Goal: Task Accomplishment & Management: Use online tool/utility

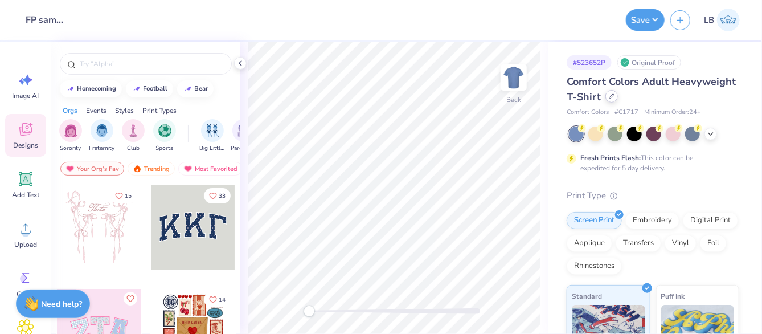
click at [615, 95] on icon at bounding box center [612, 96] width 6 height 6
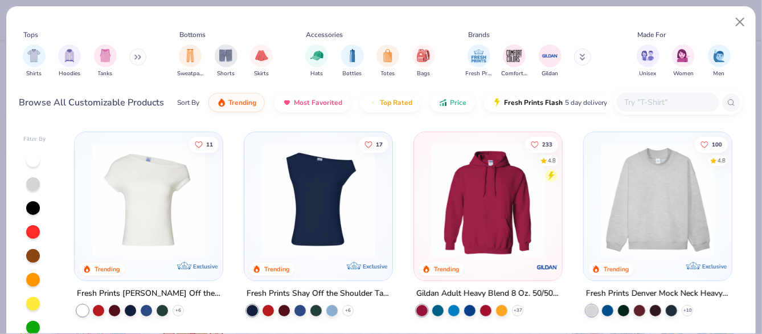
click at [647, 97] on input "text" at bounding box center [668, 102] width 88 height 13
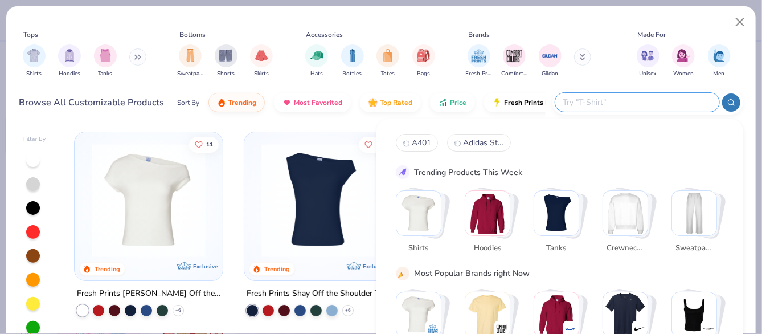
paste input "Adidas A401"
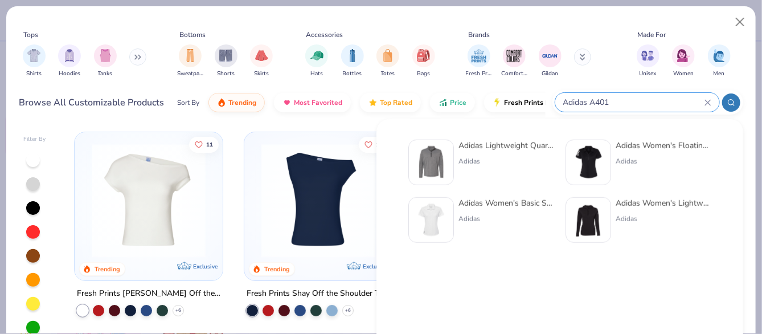
type input "Adidas A401"
click at [435, 163] on img at bounding box center [430, 162] width 35 height 35
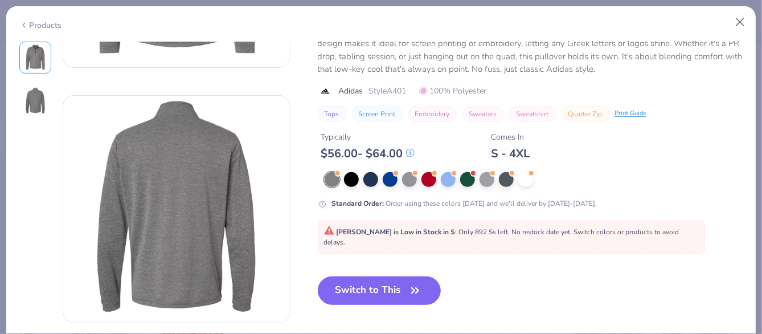
scroll to position [218, 0]
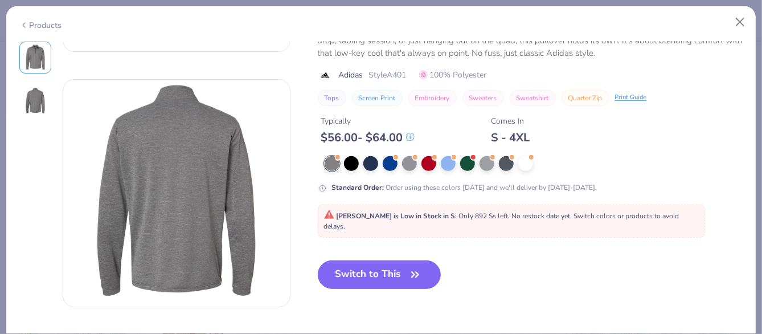
click at [354, 278] on button "Switch to This" at bounding box center [380, 274] width 124 height 28
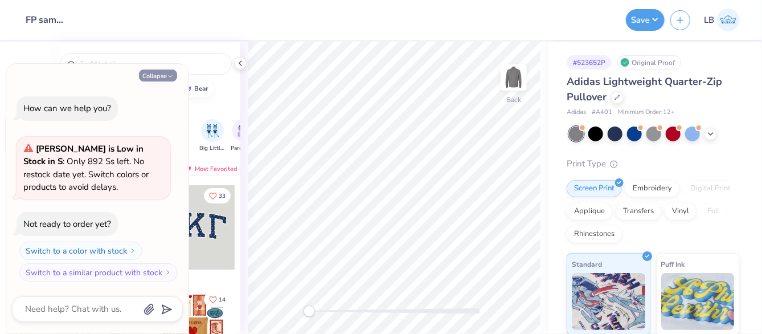
click at [154, 79] on button "Collapse" at bounding box center [158, 75] width 38 height 12
type textarea "x"
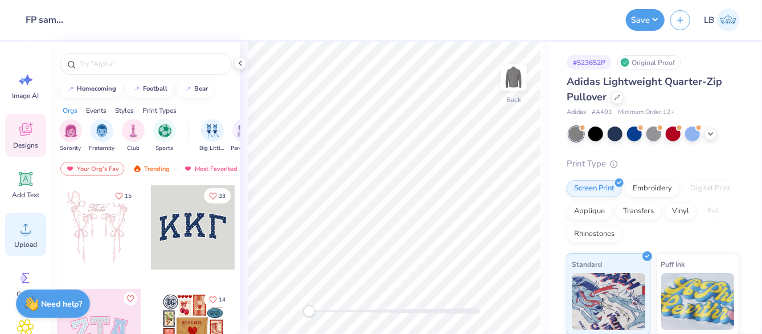
click at [22, 243] on span "Upload" at bounding box center [25, 244] width 23 height 9
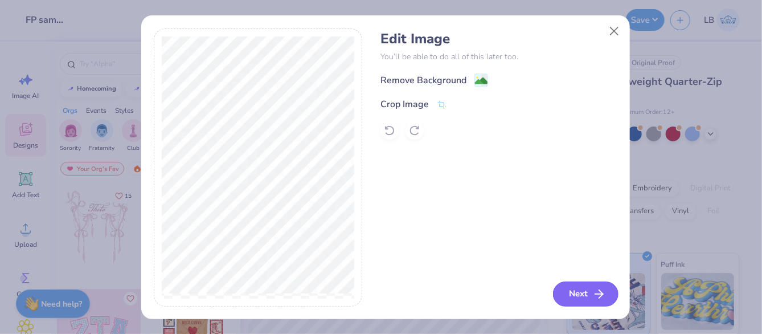
click at [567, 302] on button "Next" at bounding box center [585, 293] width 65 height 25
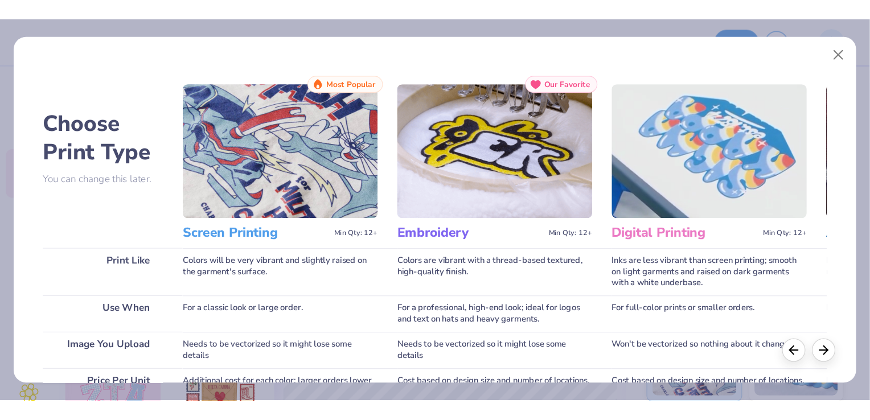
scroll to position [234, 0]
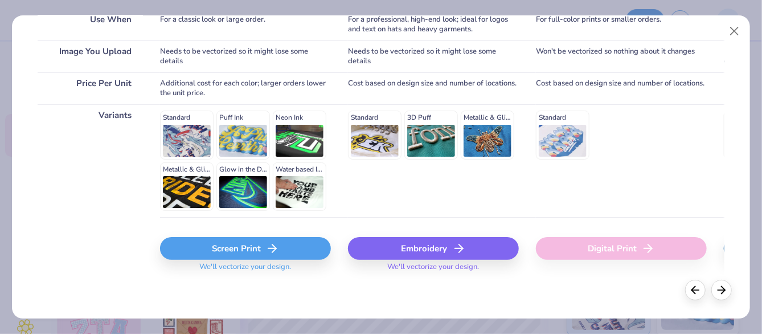
click at [257, 249] on div "Screen Print" at bounding box center [245, 248] width 171 height 23
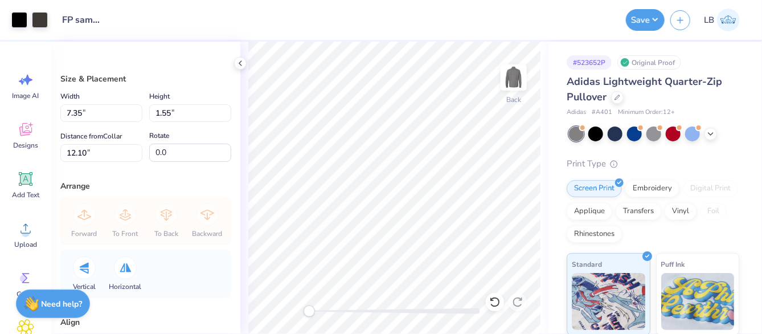
type input "3.65"
type input "0.77"
type input "12.88"
type input "2.91"
type input "0.62"
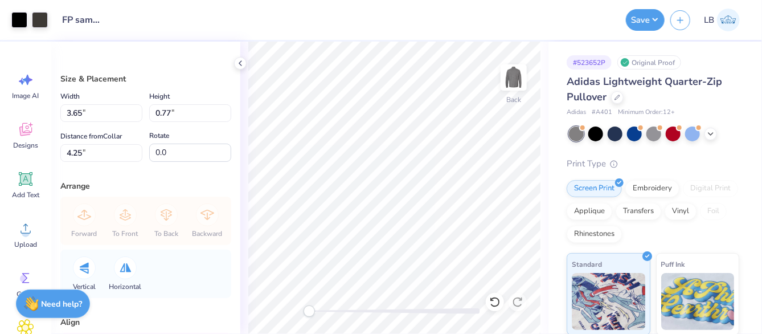
type input "4.40"
click at [82, 151] on input "4.40" at bounding box center [101, 153] width 82 height 18
click at [71, 151] on input "4.46" at bounding box center [101, 153] width 82 height 18
type input "3.46"
click at [166, 116] on input "0.62" at bounding box center [190, 113] width 82 height 18
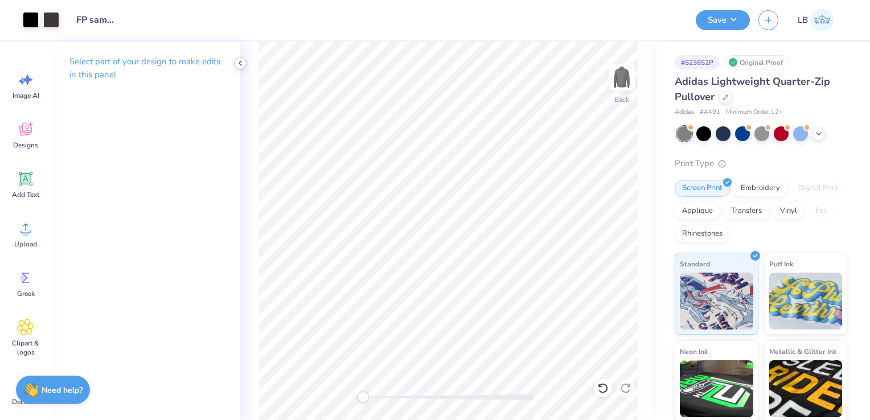
click at [242, 66] on icon at bounding box center [240, 63] width 9 height 9
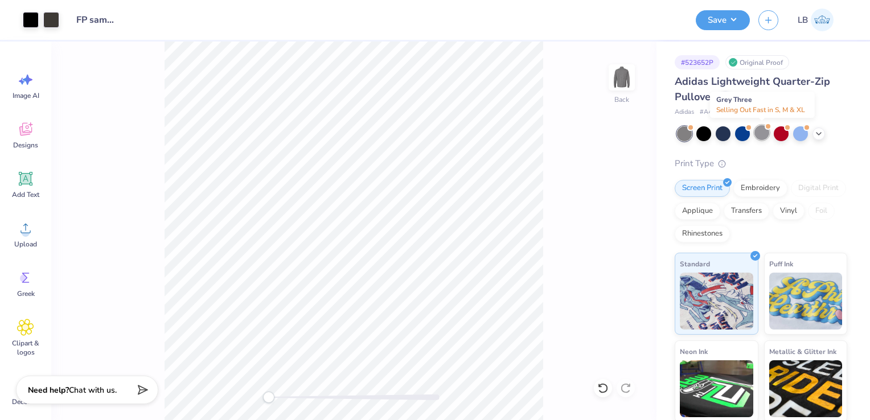
click at [761, 134] on div at bounding box center [762, 132] width 15 height 15
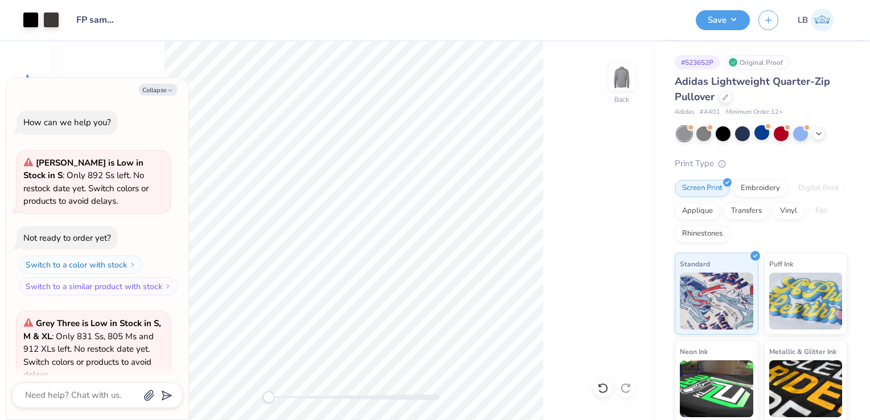
scroll to position [101, 0]
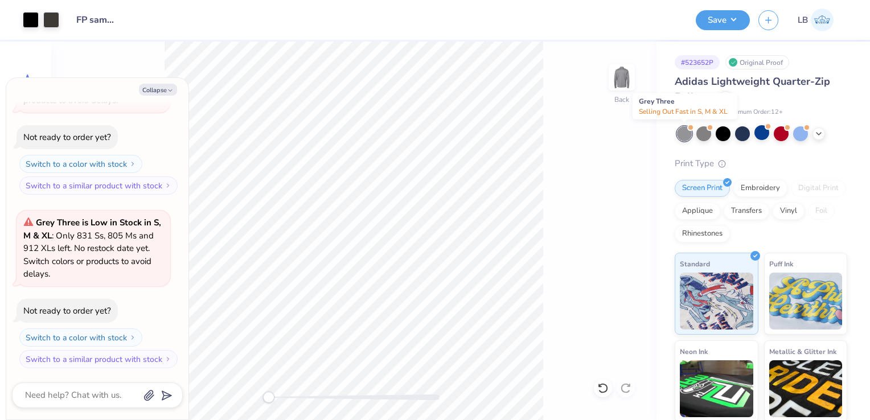
click at [688, 136] on div at bounding box center [684, 133] width 15 height 15
click at [704, 135] on div at bounding box center [704, 132] width 15 height 15
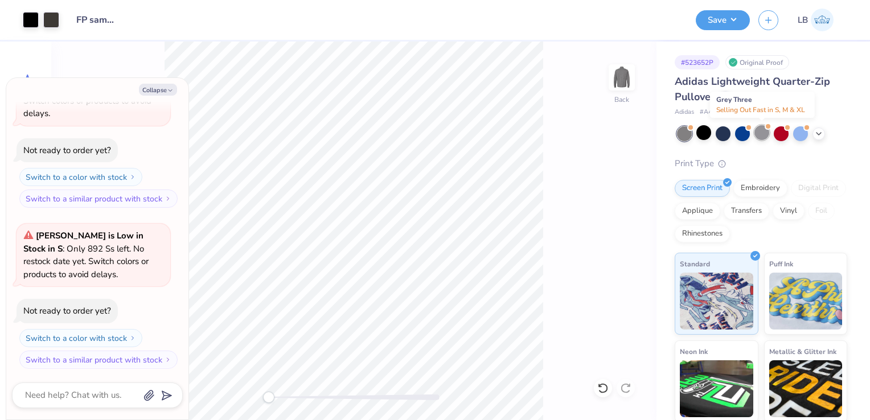
click at [760, 136] on div at bounding box center [762, 132] width 15 height 15
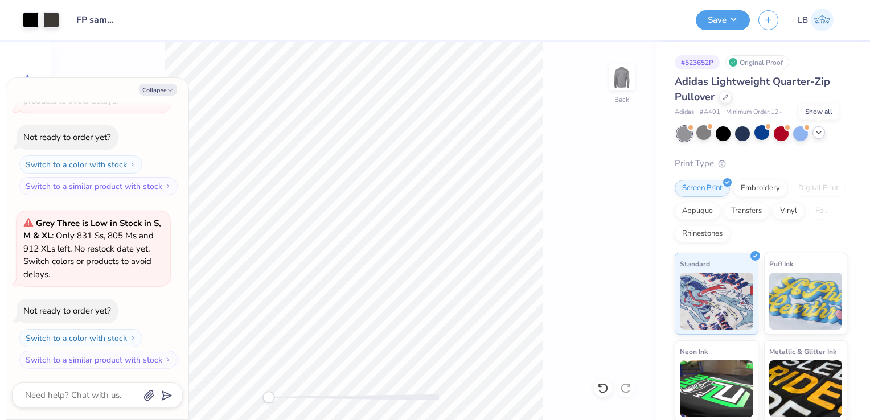
click at [761, 130] on icon at bounding box center [818, 132] width 9 height 9
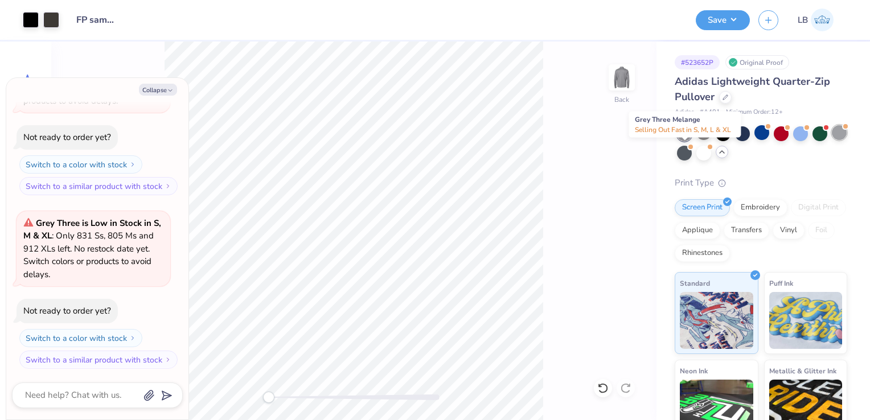
click at [761, 140] on div at bounding box center [839, 132] width 15 height 15
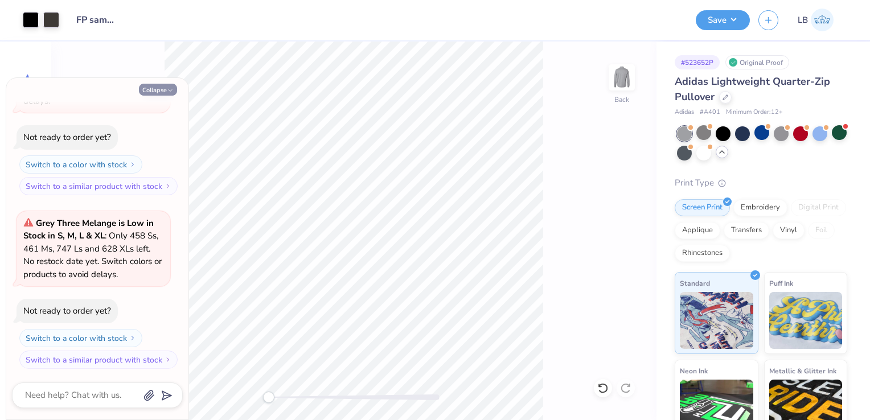
click at [145, 91] on button "Collapse" at bounding box center [158, 90] width 38 height 12
type textarea "x"
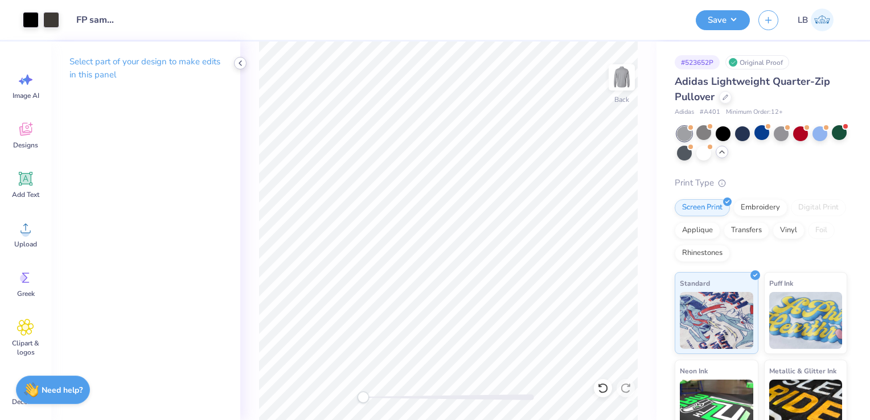
click at [242, 65] on icon at bounding box center [240, 63] width 9 height 9
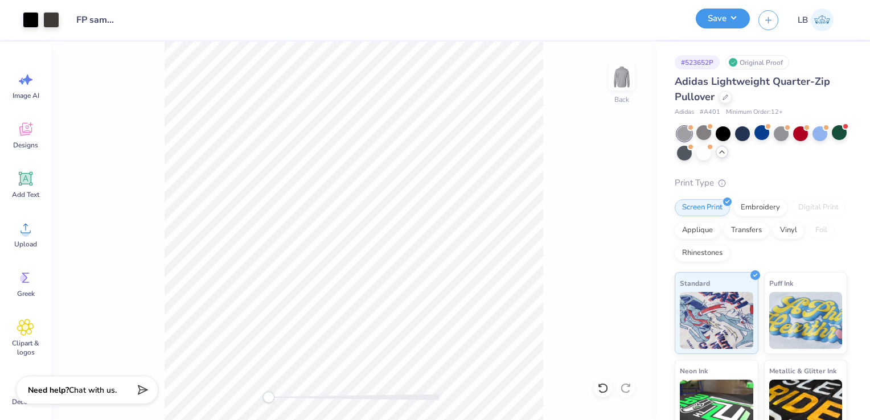
click at [738, 26] on button "Save" at bounding box center [723, 19] width 54 height 20
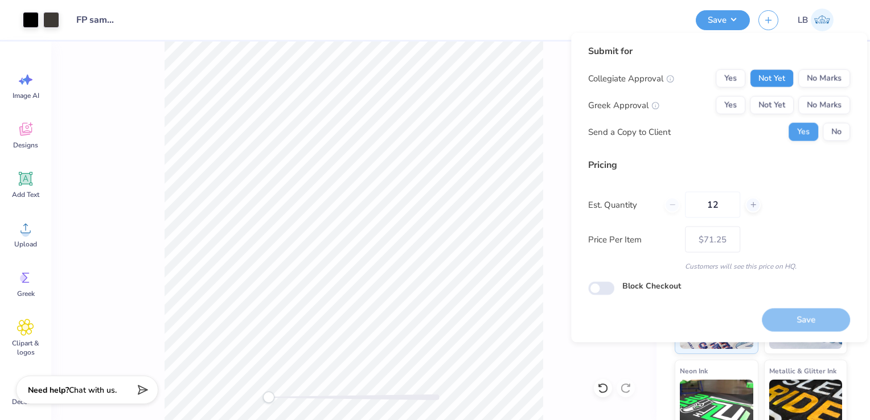
click at [761, 83] on button "Not Yet" at bounding box center [772, 78] width 44 height 18
click at [761, 108] on button "Not Yet" at bounding box center [772, 105] width 44 height 18
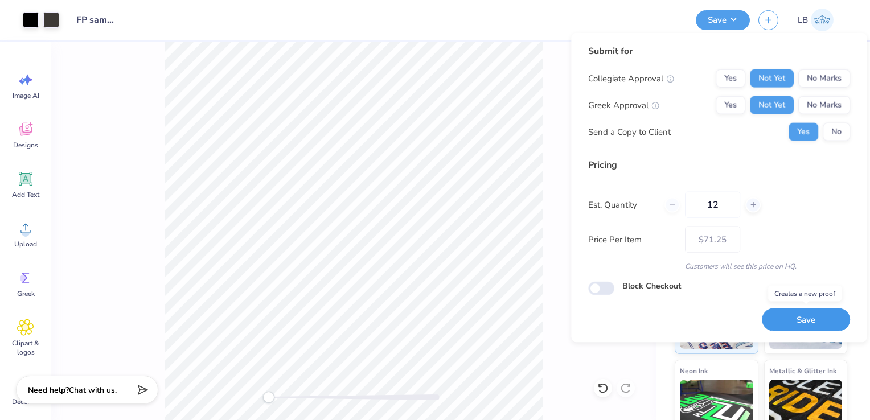
click at [761, 319] on button "Save" at bounding box center [806, 319] width 88 height 23
type input "$71.25"
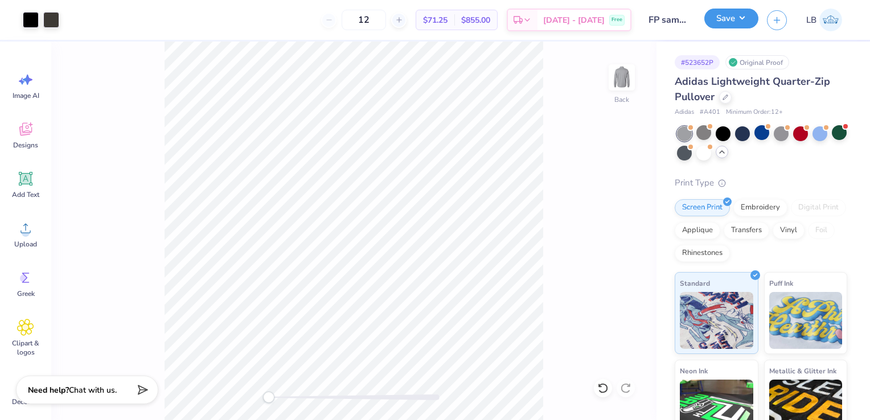
click at [737, 25] on button "Save" at bounding box center [732, 19] width 54 height 20
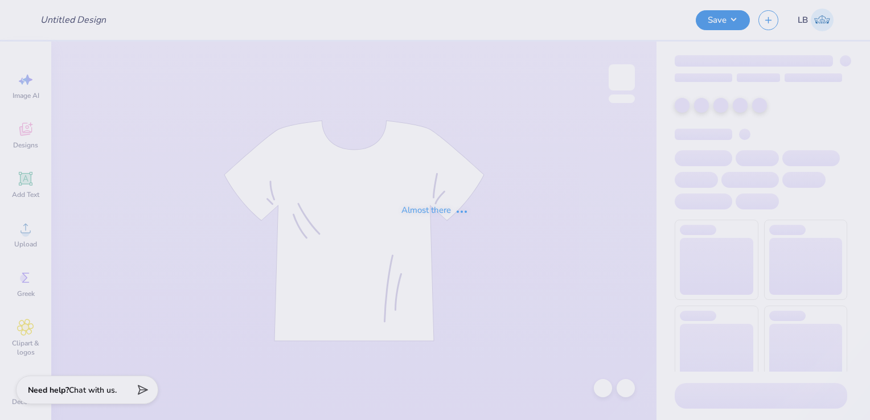
type input "FP sample 2025"
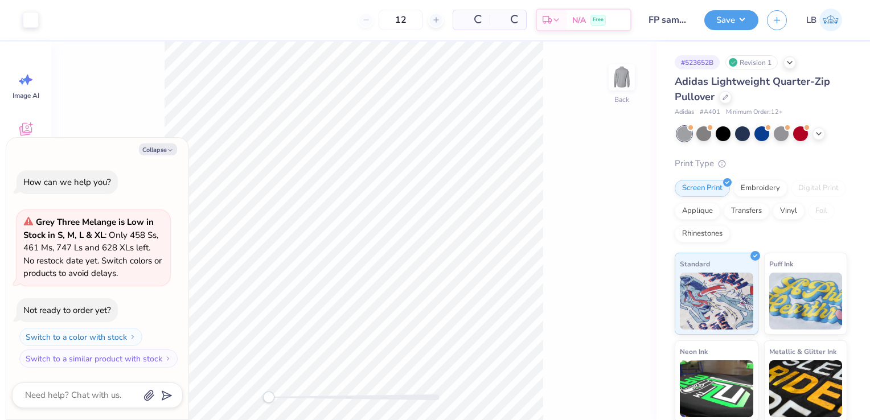
type textarea "x"
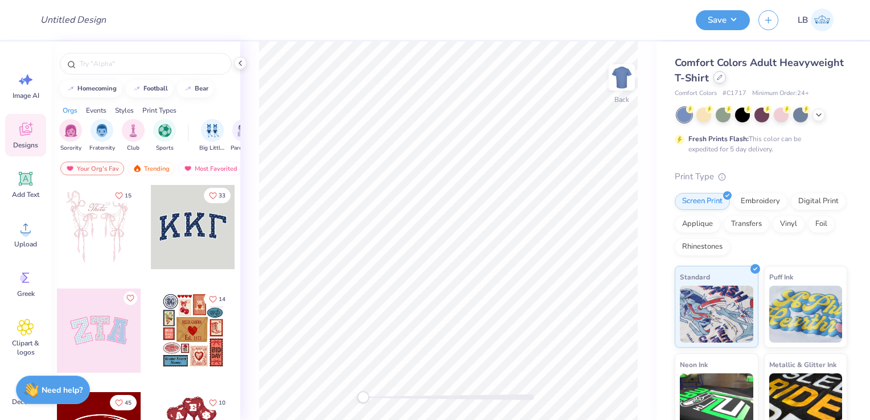
click at [785, 84] on div "Comfort Colors Adult Heavyweight T-Shirt" at bounding box center [761, 70] width 173 height 31
click at [723, 78] on icon at bounding box center [720, 78] width 6 height 6
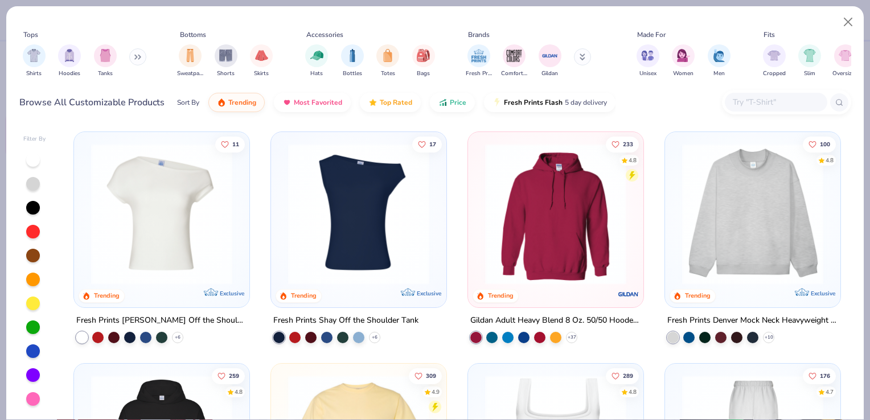
click at [743, 104] on input "text" at bounding box center [776, 102] width 88 height 13
paste input "Adidas A401"
type input "Adidas A401"
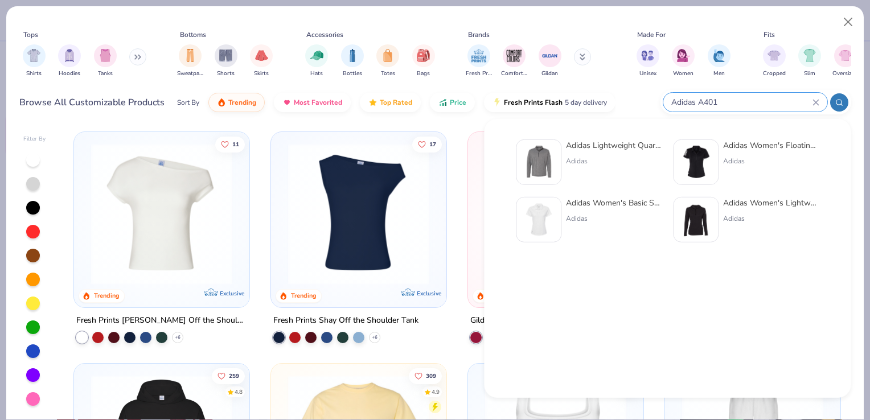
type input "FP sample 2025"
type input "Adidas A401"
click at [562, 165] on div "Adidas Lightweight Quarter-Zip Pullover Adidas" at bounding box center [589, 163] width 146 height 46
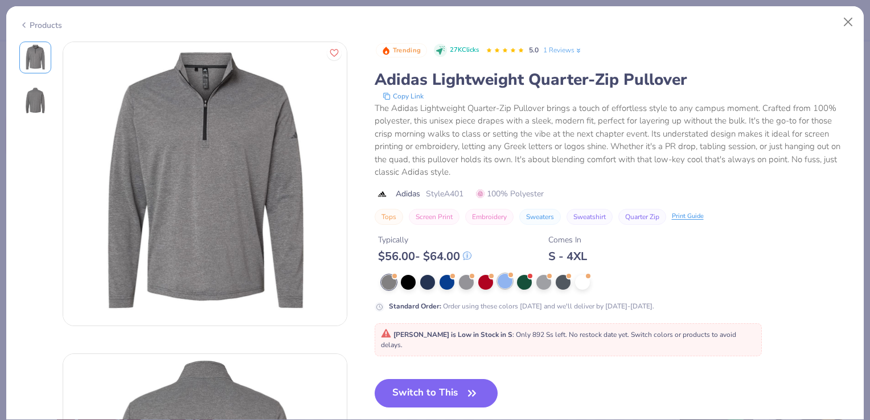
click at [501, 283] on div at bounding box center [505, 281] width 15 height 15
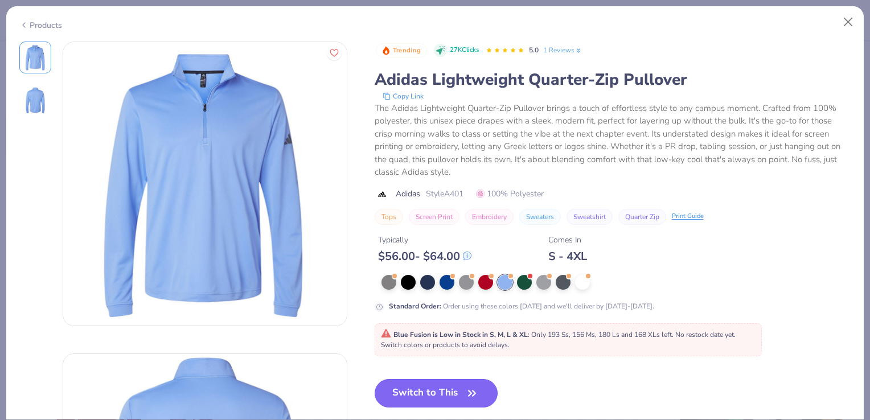
click at [425, 394] on button "Switch to This" at bounding box center [437, 393] width 124 height 28
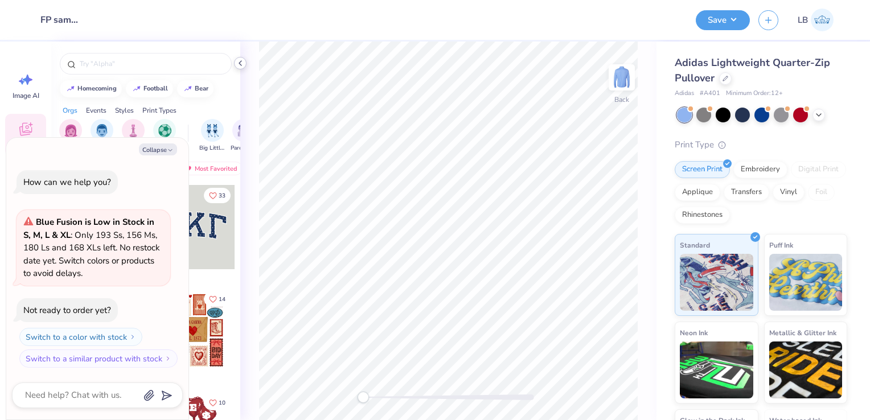
click at [241, 64] on icon at bounding box center [240, 63] width 9 height 9
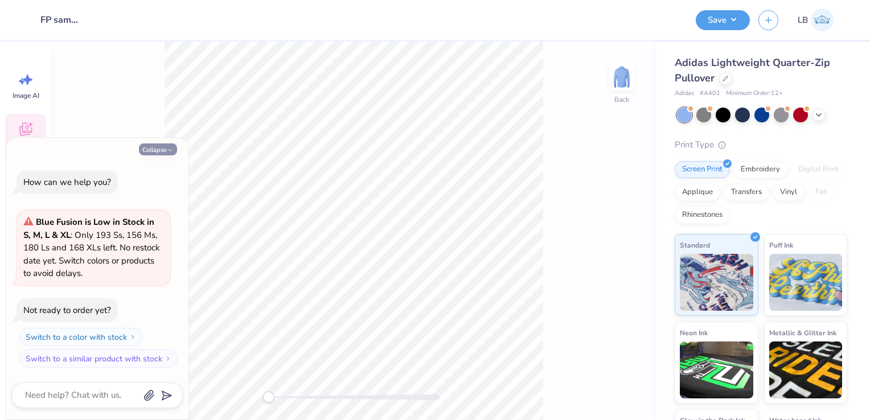
click at [167, 149] on icon "button" at bounding box center [170, 150] width 7 height 7
type textarea "x"
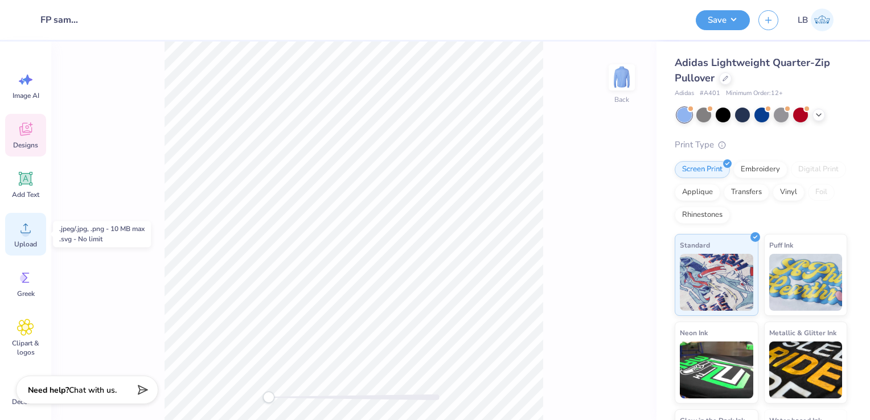
click at [31, 245] on span "Upload" at bounding box center [25, 244] width 23 height 9
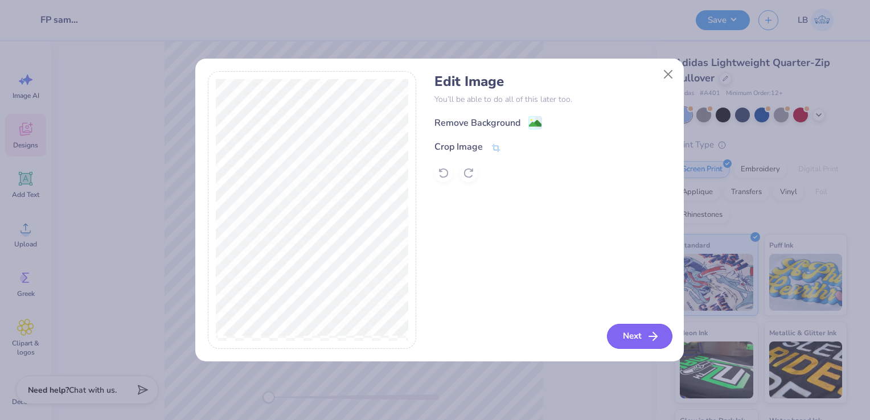
click at [641, 334] on button "Next" at bounding box center [639, 336] width 65 height 25
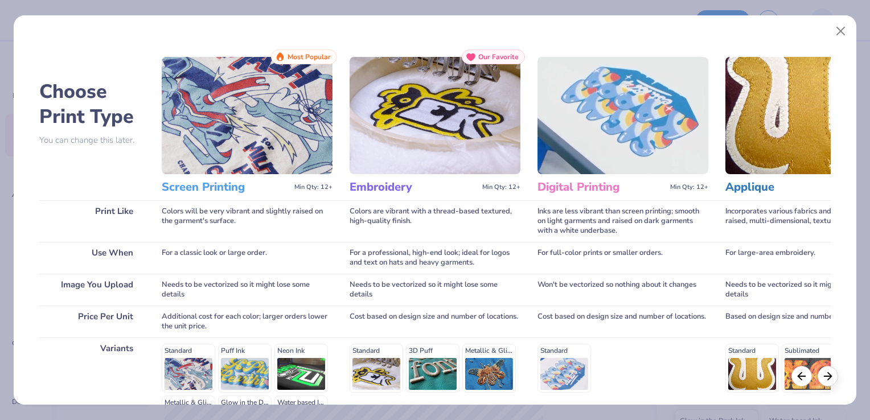
scroll to position [147, 0]
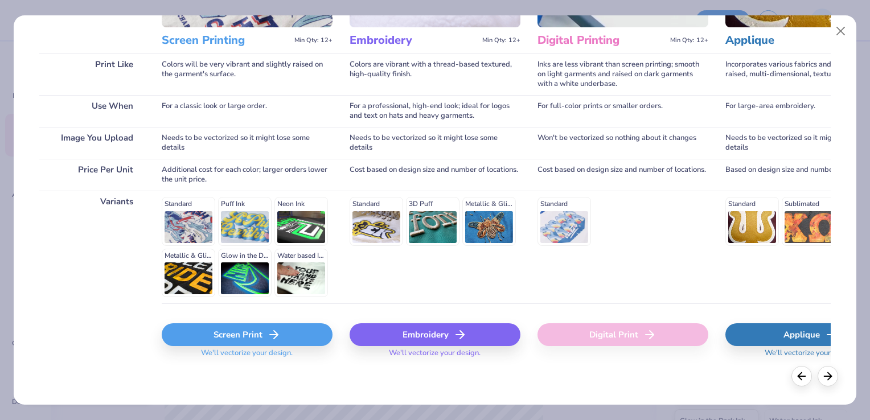
click at [246, 341] on div "Screen Print" at bounding box center [247, 334] width 171 height 23
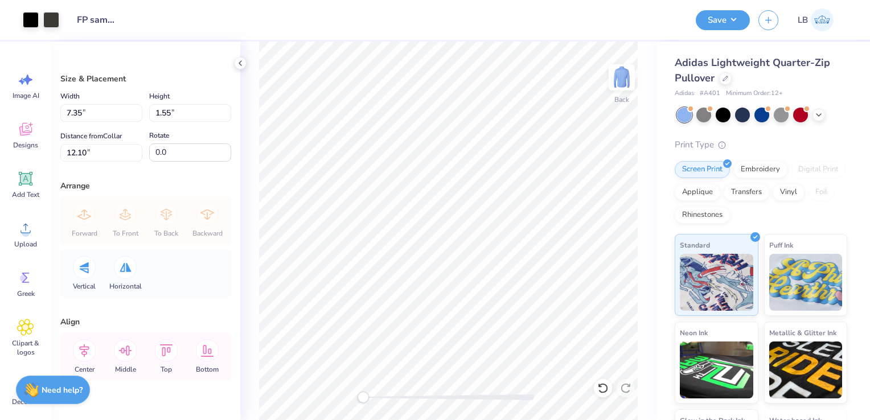
type input "3.60"
type input "0.76"
type input "12.89"
click at [69, 110] on input "3.60" at bounding box center [101, 113] width 82 height 18
click at [82, 113] on input "2.60" at bounding box center [101, 113] width 82 height 18
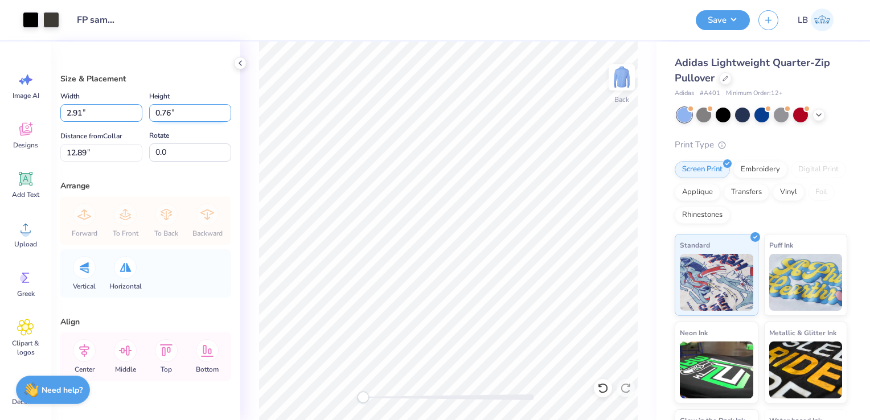
type input "2.91"
type input "0.61"
type input "4.22"
click at [171, 114] on input "0.61" at bounding box center [190, 113] width 82 height 18
click at [166, 113] on input "0.61" at bounding box center [190, 113] width 82 height 18
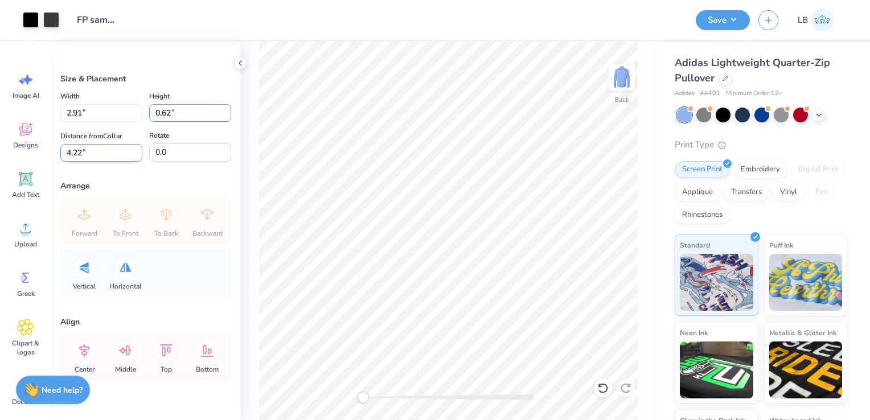
type input "0.62"
click at [92, 153] on input "4.22" at bounding box center [101, 153] width 82 height 18
type input "2.94"
click at [79, 154] on input "4.26" at bounding box center [101, 153] width 82 height 18
click at [71, 153] on input "4.46" at bounding box center [101, 153] width 82 height 18
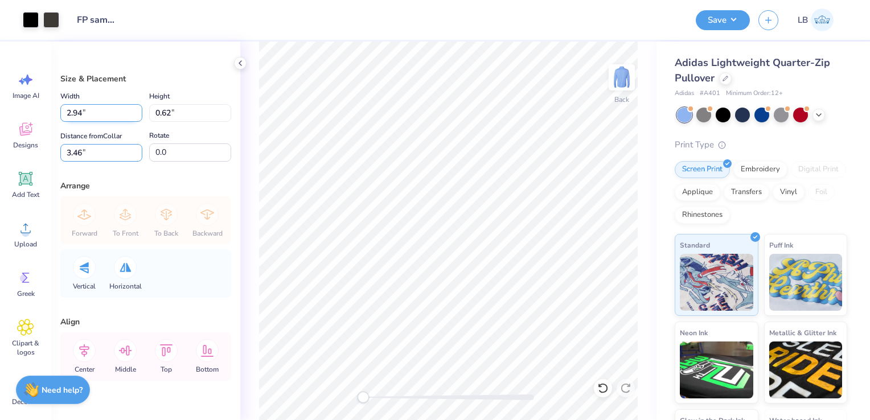
type input "3.46"
click at [79, 113] on input "2.94" at bounding box center [101, 113] width 82 height 18
click at [82, 113] on input "2.94" at bounding box center [101, 113] width 82 height 18
type input "2.91"
click at [177, 111] on input "0.61" at bounding box center [190, 113] width 82 height 18
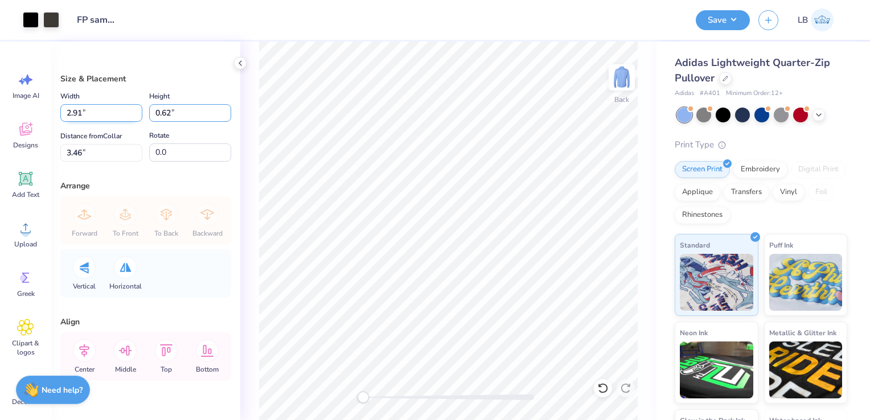
type input "0.62"
type input "2.94"
click at [103, 115] on input "2.94" at bounding box center [101, 113] width 82 height 18
click at [75, 151] on input "3.46" at bounding box center [101, 153] width 82 height 18
type input "2.44"
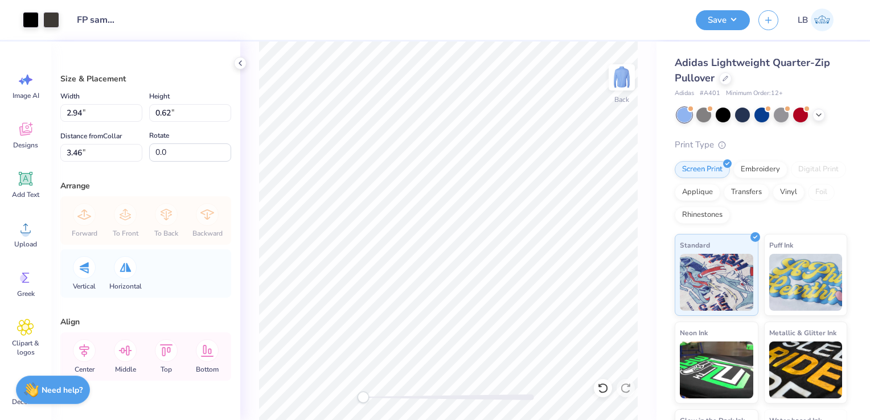
type input "0.51"
click at [110, 115] on input "2.44" at bounding box center [101, 113] width 82 height 18
click at [83, 151] on input "3.57" at bounding box center [101, 153] width 82 height 18
type input "3.46"
click at [160, 116] on input "0.51" at bounding box center [190, 113] width 82 height 18
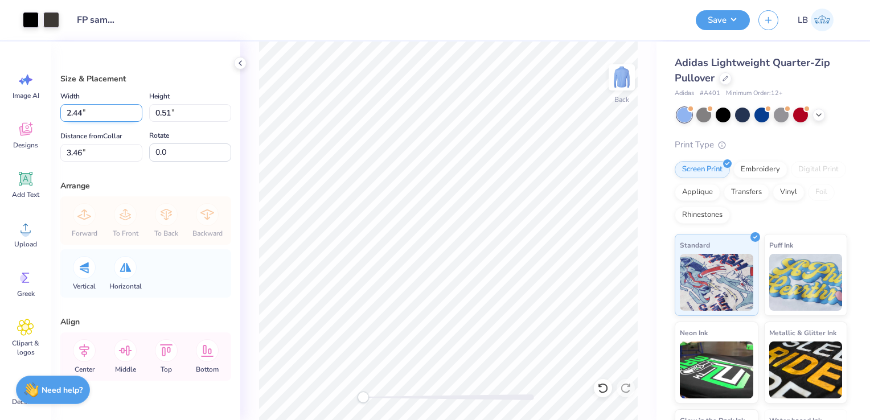
click at [82, 114] on input "2.44" at bounding box center [101, 113] width 82 height 18
type input "2.91"
type input "0.61"
type input "3.41"
click at [186, 113] on input "0.61" at bounding box center [190, 113] width 82 height 18
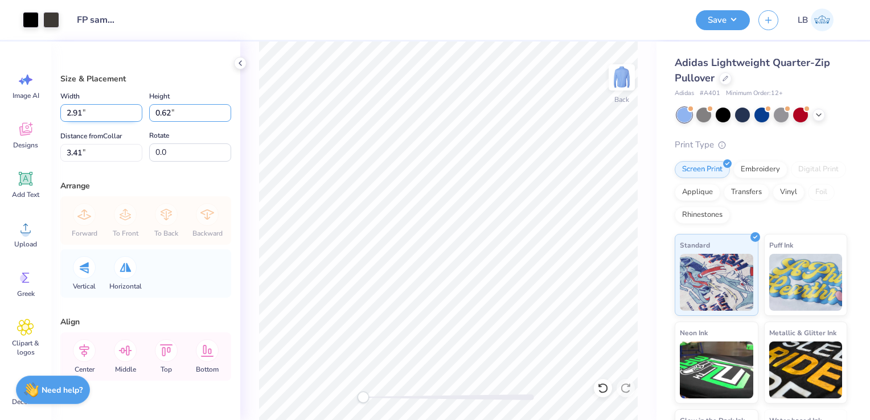
type input "0.62"
click at [111, 114] on input "2.94" at bounding box center [101, 113] width 82 height 18
type input "2.91"
click at [203, 114] on input "0.61" at bounding box center [190, 113] width 82 height 18
type input "0.62"
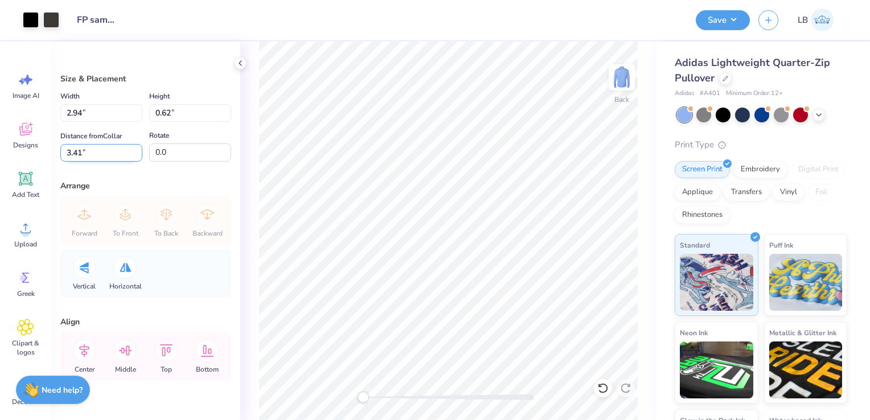
click at [125, 155] on input "3.41" at bounding box center [101, 153] width 82 height 18
type input "4.60"
type input "0.97"
click at [69, 110] on input "4.60" at bounding box center [101, 113] width 82 height 18
click at [83, 114] on input "2.60" at bounding box center [101, 113] width 82 height 18
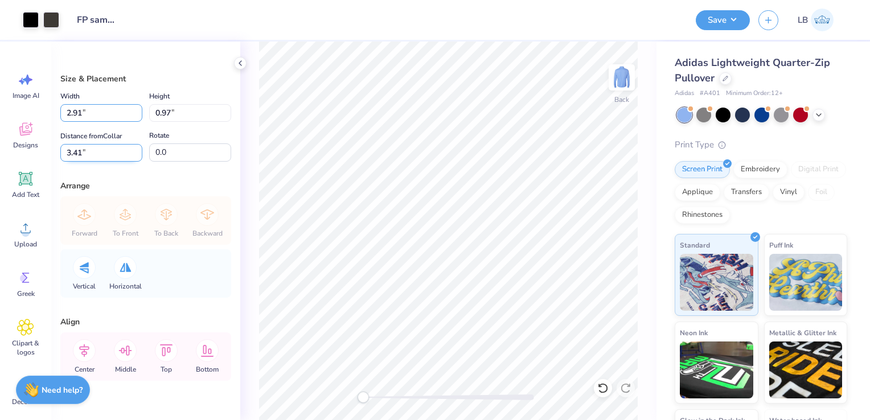
type input "2.91"
type input "0.61"
type input "3.59"
click at [79, 151] on input "3.59" at bounding box center [101, 153] width 82 height 18
click at [82, 151] on input "3.59" at bounding box center [101, 153] width 82 height 18
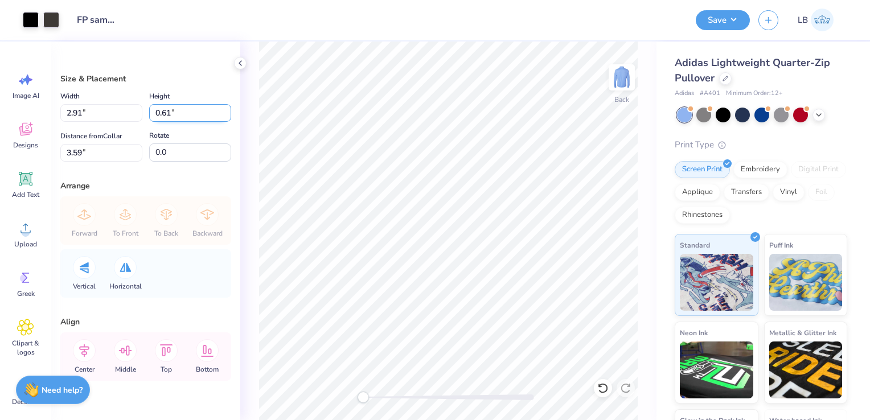
click at [166, 113] on input "0.61" at bounding box center [190, 113] width 82 height 18
type input "0.62"
click at [220, 112] on input "0.62" at bounding box center [190, 113] width 82 height 18
type input "2.94"
click at [96, 151] on input "3.59" at bounding box center [101, 153] width 82 height 18
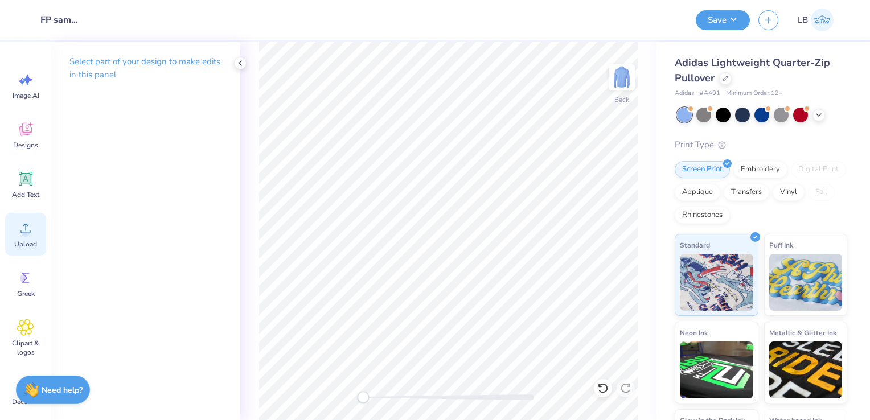
click at [21, 240] on span "Upload" at bounding box center [25, 244] width 23 height 9
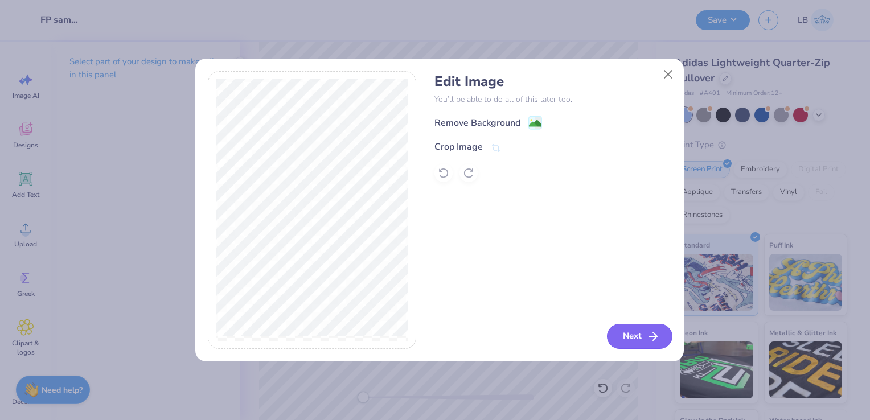
click at [631, 335] on button "Next" at bounding box center [639, 336] width 65 height 25
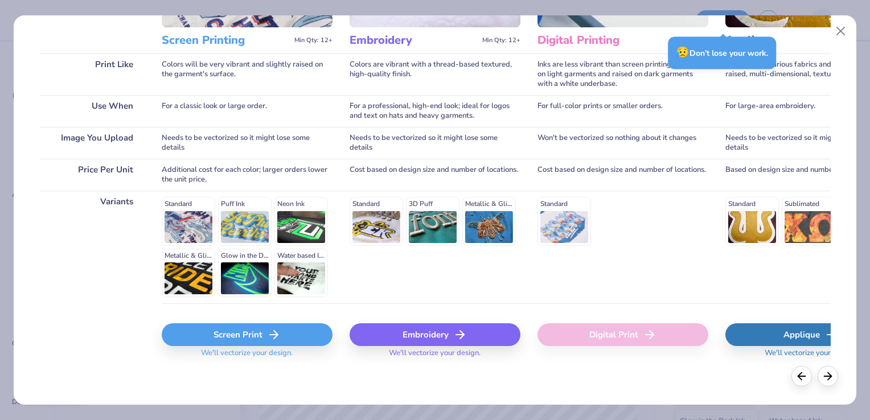
click at [259, 341] on div "Screen Print" at bounding box center [247, 334] width 171 height 23
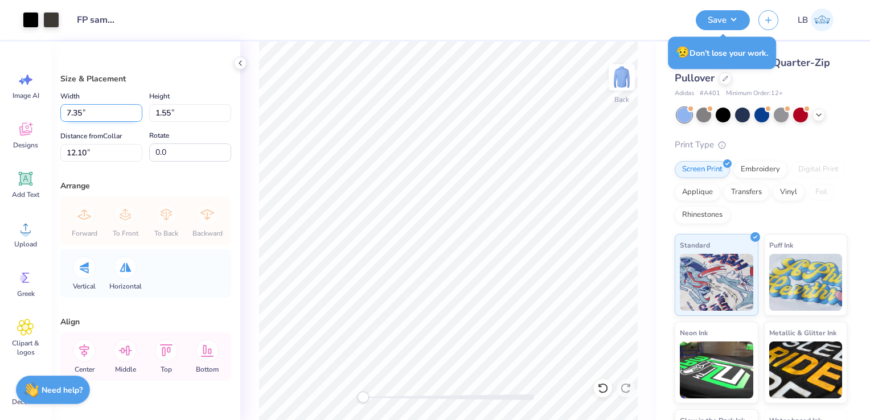
click at [72, 115] on input "7.35" at bounding box center [101, 113] width 82 height 18
click at [83, 114] on input "2.35" at bounding box center [101, 113] width 82 height 18
type input "2.91"
type input "0.61"
type input "12.57"
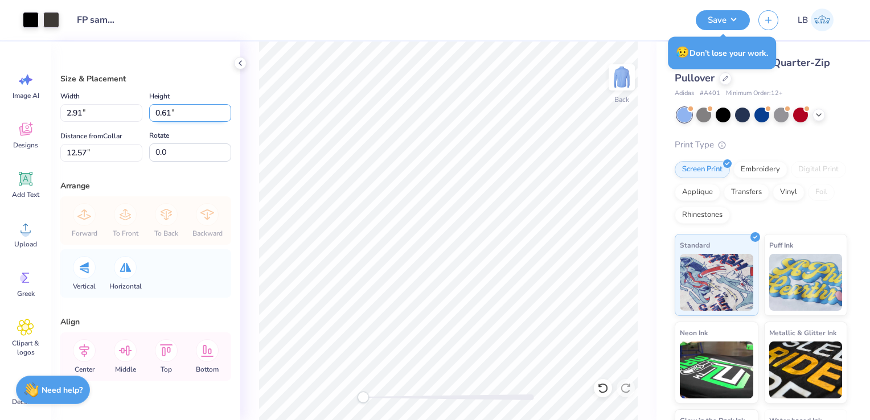
click at [166, 112] on input "0.61" at bounding box center [190, 113] width 82 height 18
type input "0.62"
click at [216, 111] on input "0.62" at bounding box center [190, 113] width 82 height 18
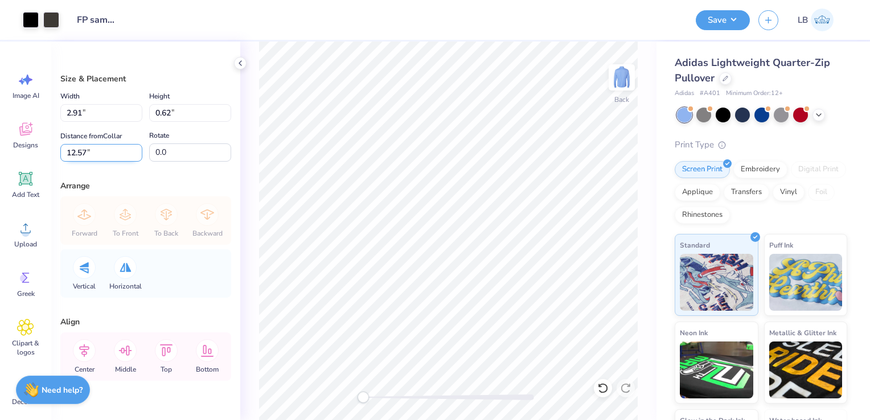
type input "2.94"
click at [87, 154] on input "12.57" at bounding box center [101, 153] width 82 height 18
click at [765, 23] on icon "button" at bounding box center [769, 19] width 10 height 10
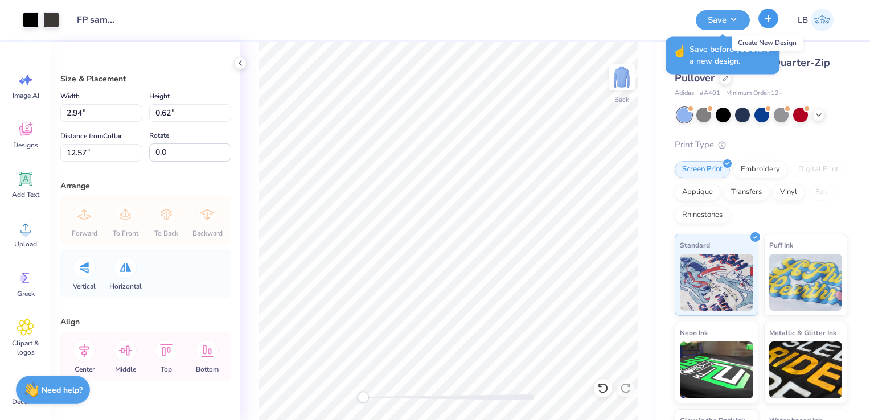
click at [765, 23] on icon "button" at bounding box center [769, 19] width 10 height 10
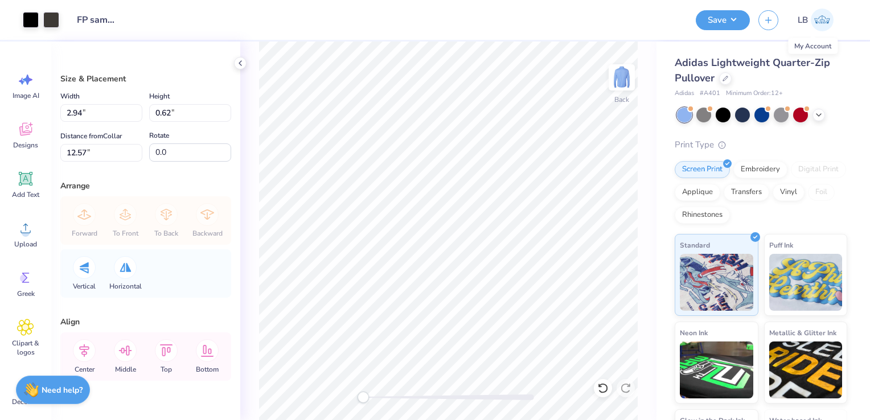
click at [816, 23] on img at bounding box center [822, 20] width 23 height 23
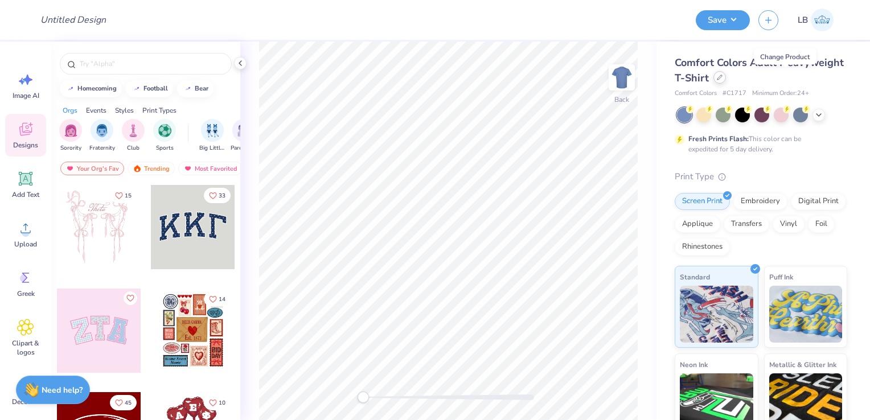
click at [726, 83] on div at bounding box center [720, 77] width 13 height 13
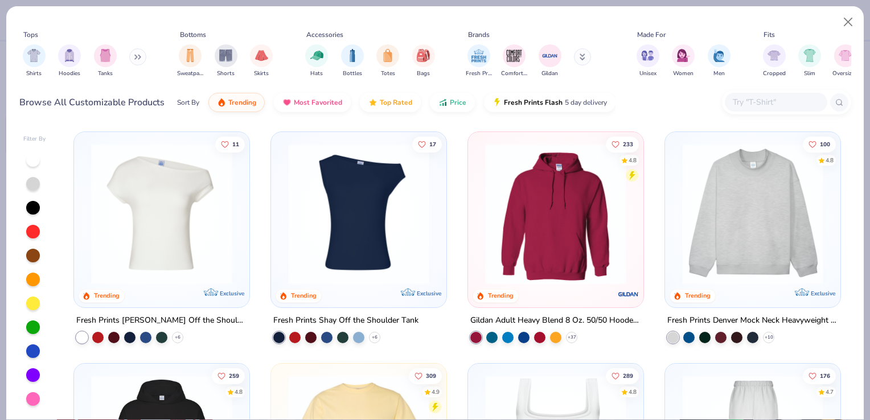
click at [784, 101] on input "text" at bounding box center [776, 102] width 88 height 13
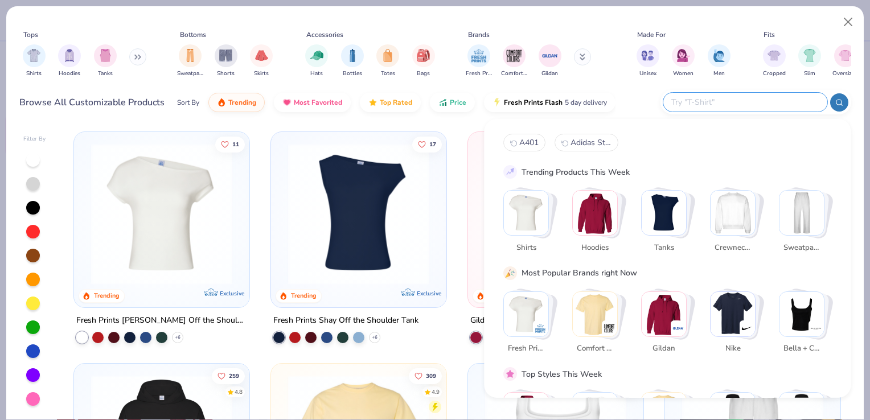
type input "Adidas A401"
type input "FP sample 2025"
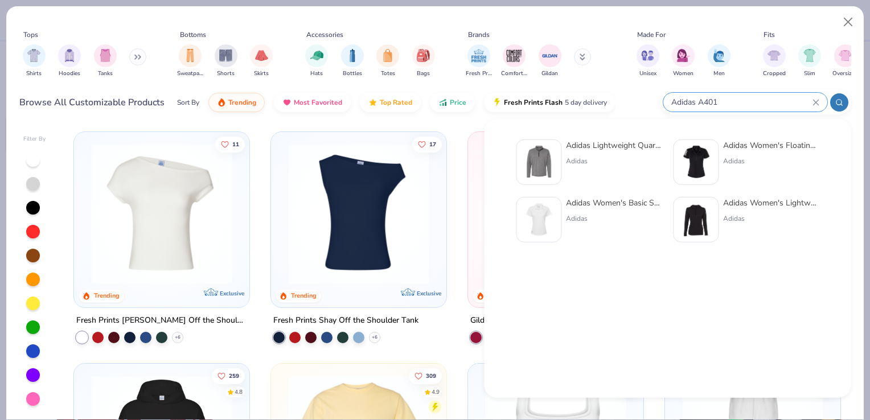
click at [549, 168] on img at bounding box center [538, 162] width 35 height 35
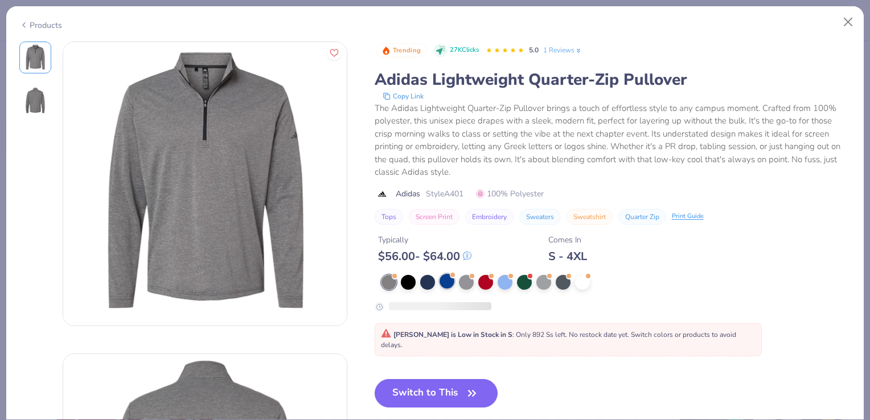
click at [452, 279] on div at bounding box center [447, 281] width 15 height 15
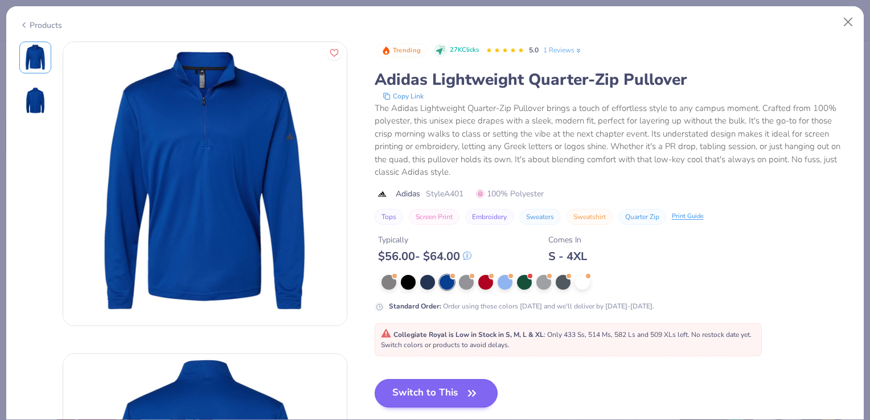
scroll to position [61, 0]
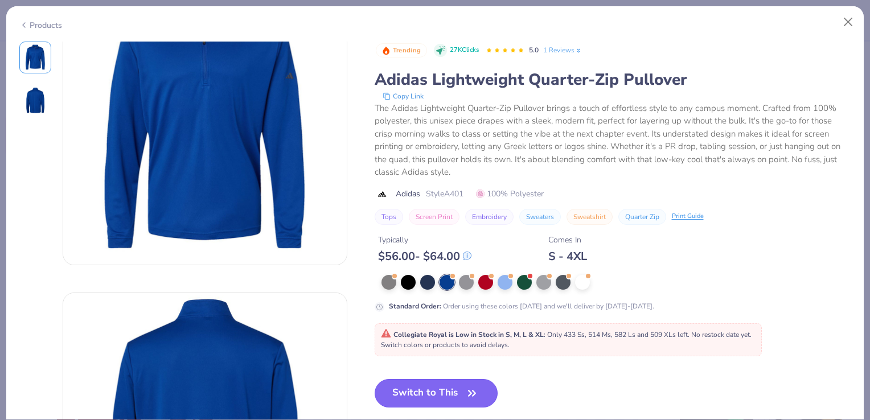
click at [433, 396] on button "Switch to This" at bounding box center [437, 393] width 124 height 28
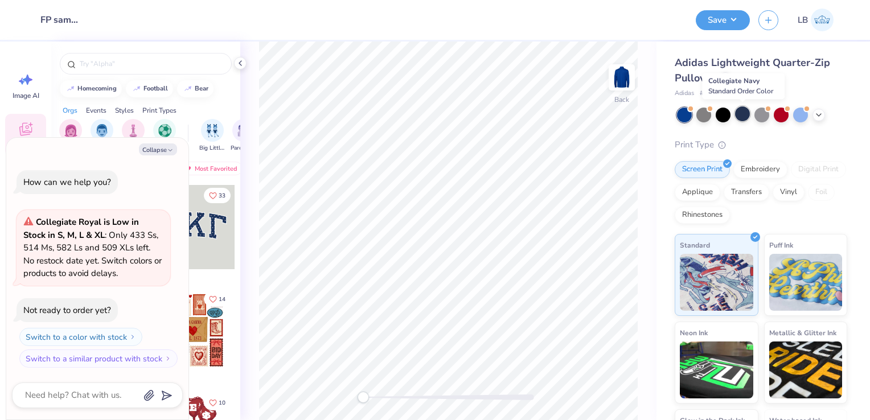
click at [740, 115] on div at bounding box center [742, 114] width 15 height 15
click at [161, 155] on button "Collapse" at bounding box center [158, 150] width 38 height 12
type textarea "x"
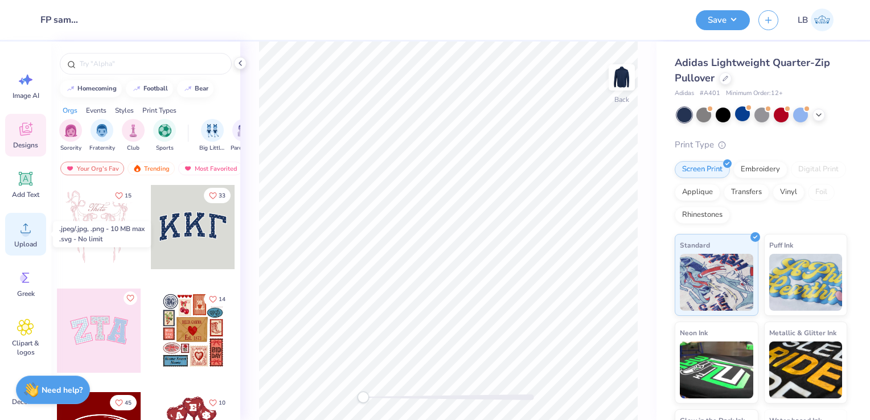
click at [27, 231] on circle at bounding box center [26, 233] width 8 height 8
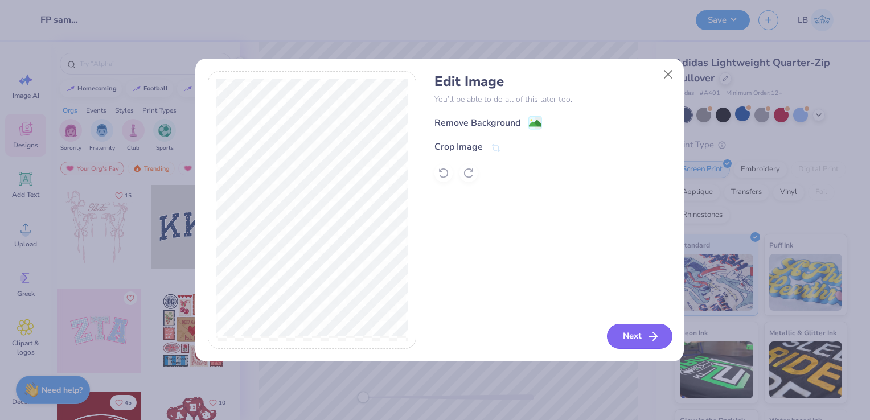
click at [633, 343] on button "Next" at bounding box center [639, 336] width 65 height 25
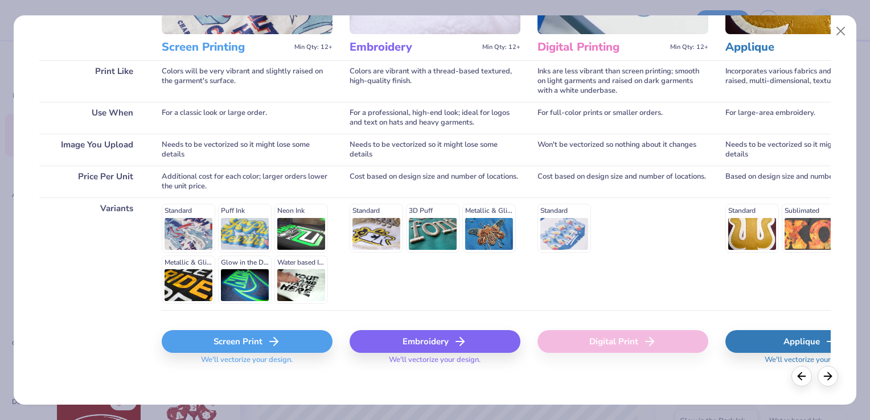
scroll to position [147, 0]
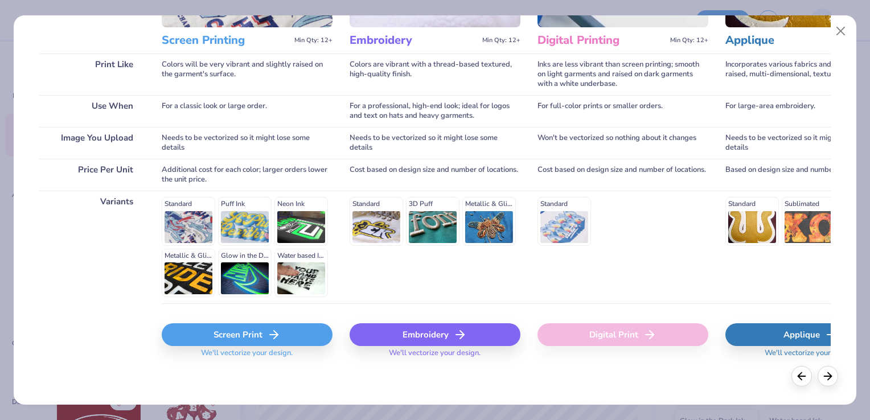
click at [260, 330] on div "Screen Print" at bounding box center [247, 334] width 171 height 23
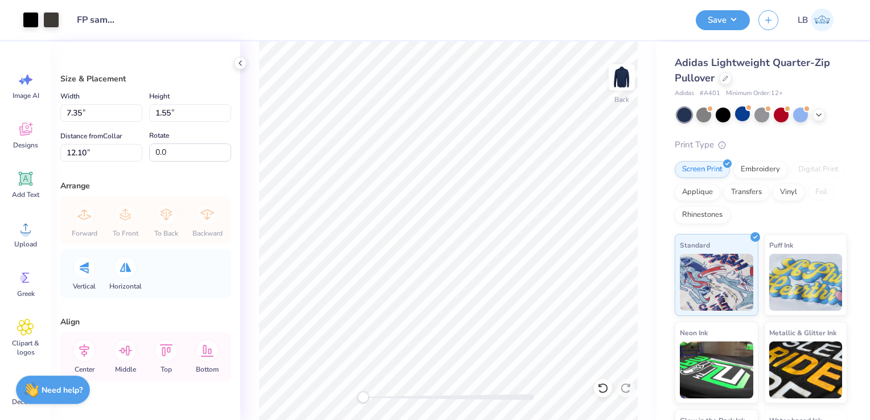
type input "3.84"
type input "0.81"
type input "12.84"
type input "2.91"
type input "0.62"
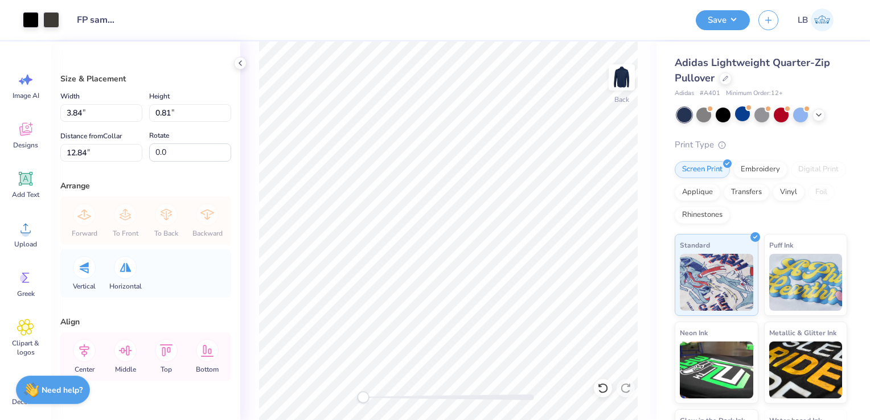
type input "13.04"
click at [69, 151] on input "4.46" at bounding box center [101, 153] width 82 height 18
click at [111, 149] on input "3.46" at bounding box center [101, 153] width 82 height 18
type input "3.46"
click at [112, 110] on input "2.91" at bounding box center [101, 113] width 82 height 18
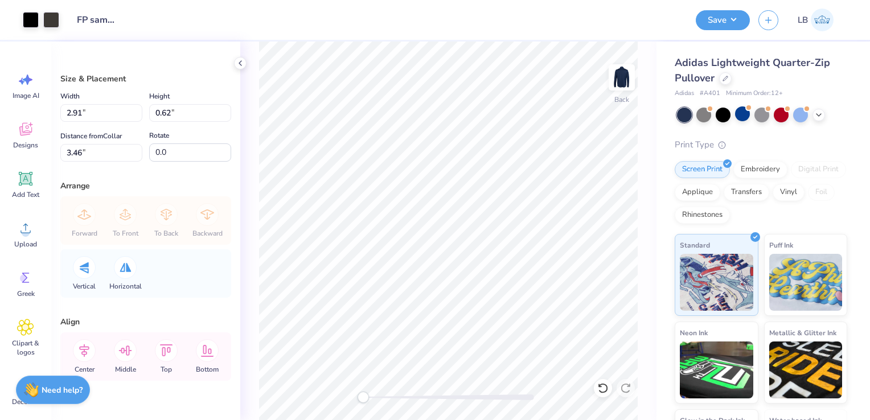
click at [198, 75] on div "Size & Placement" at bounding box center [145, 79] width 171 height 12
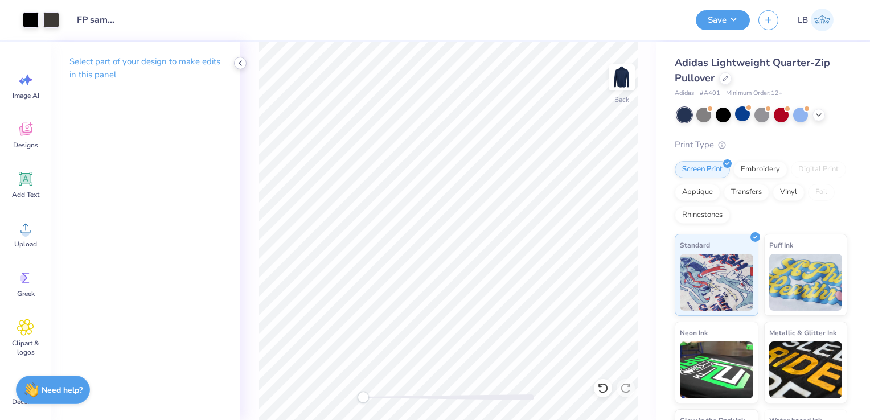
click at [240, 64] on icon at bounding box center [240, 63] width 9 height 9
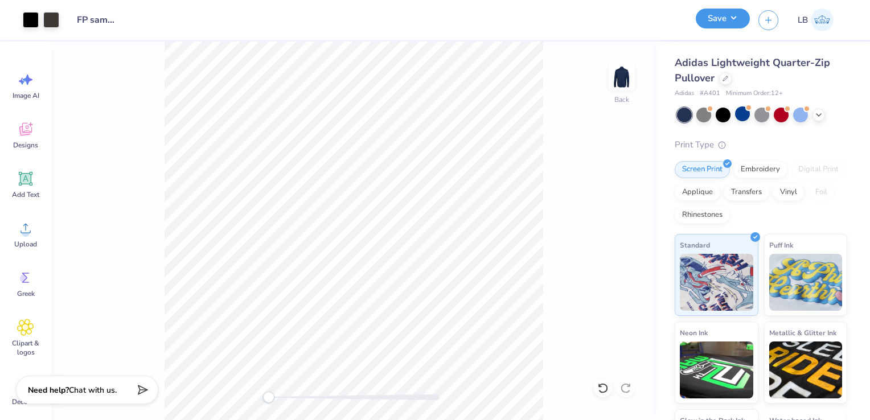
click at [723, 27] on button "Save" at bounding box center [723, 19] width 54 height 20
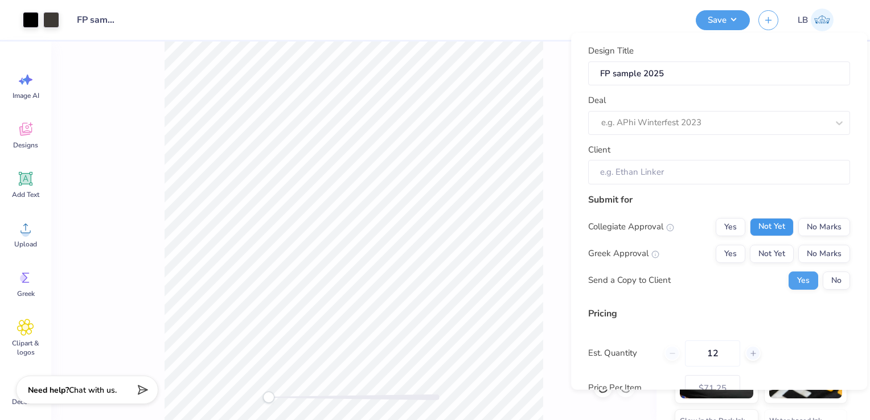
click at [759, 226] on button "Not Yet" at bounding box center [772, 227] width 44 height 18
click at [763, 253] on button "Not Yet" at bounding box center [772, 253] width 44 height 18
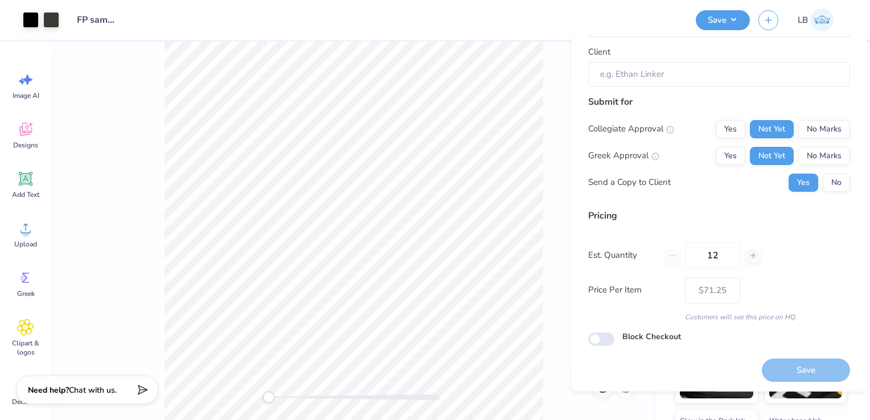
scroll to position [0, 0]
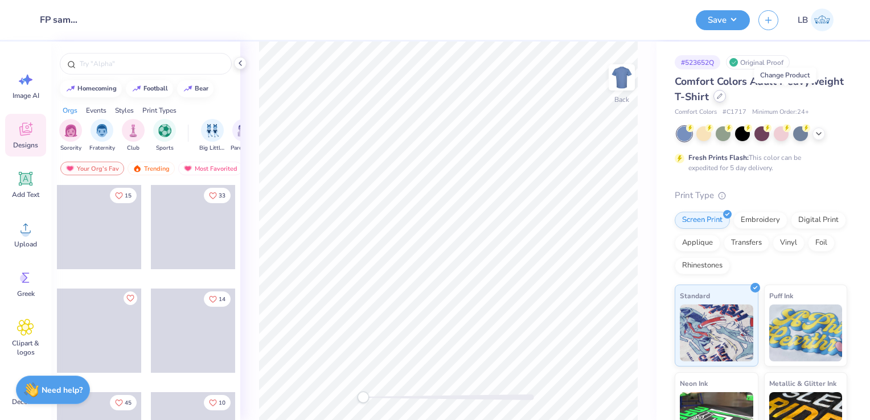
click at [723, 99] on icon at bounding box center [720, 96] width 6 height 6
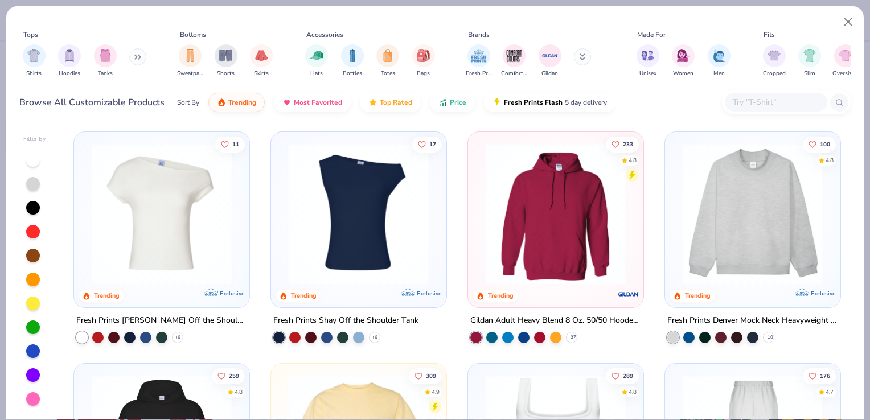
click at [768, 102] on input "text" at bounding box center [776, 102] width 88 height 13
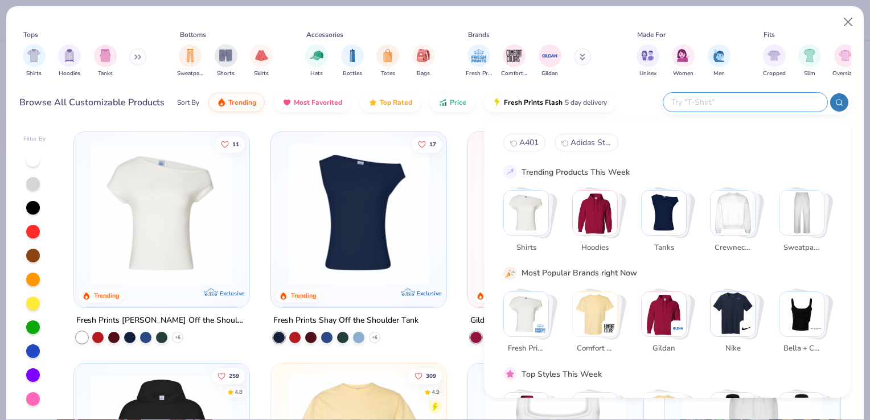
type input "Adidas A401"
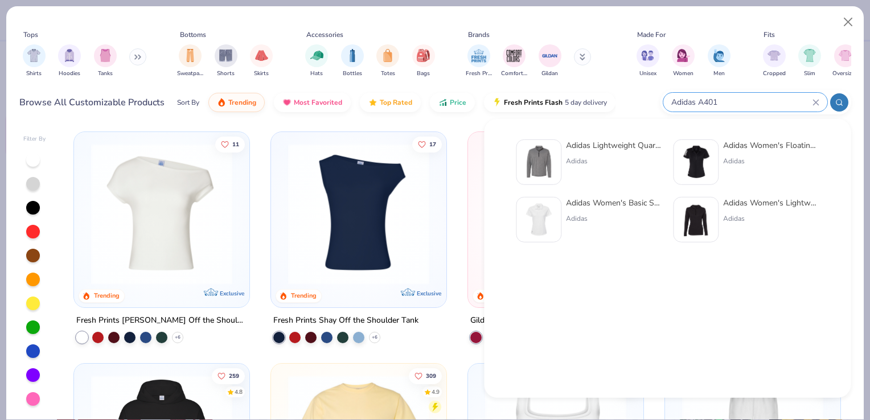
click at [562, 158] on div at bounding box center [539, 163] width 46 height 46
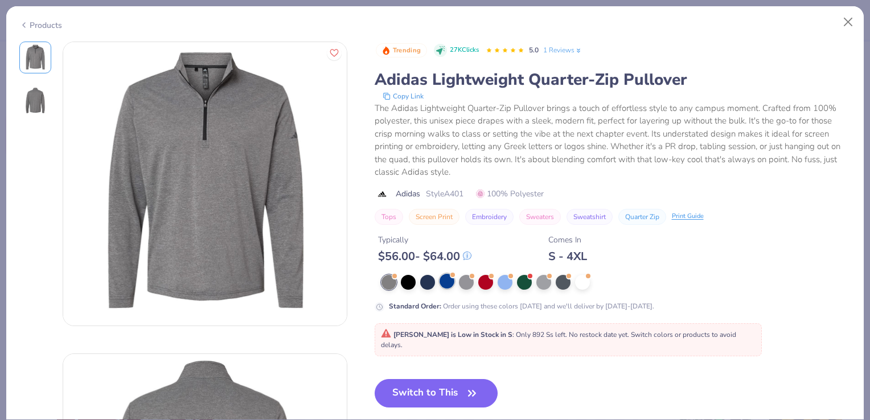
click at [444, 284] on div at bounding box center [447, 281] width 15 height 15
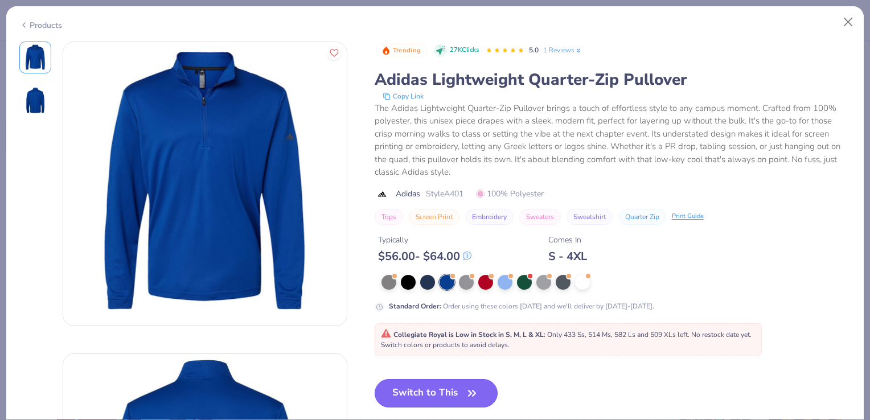
click at [428, 391] on button "Switch to This" at bounding box center [437, 393] width 124 height 28
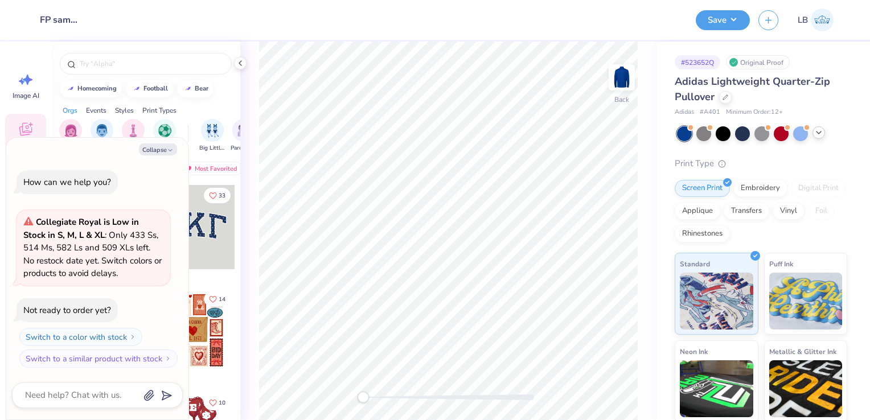
click at [816, 137] on div at bounding box center [819, 132] width 13 height 13
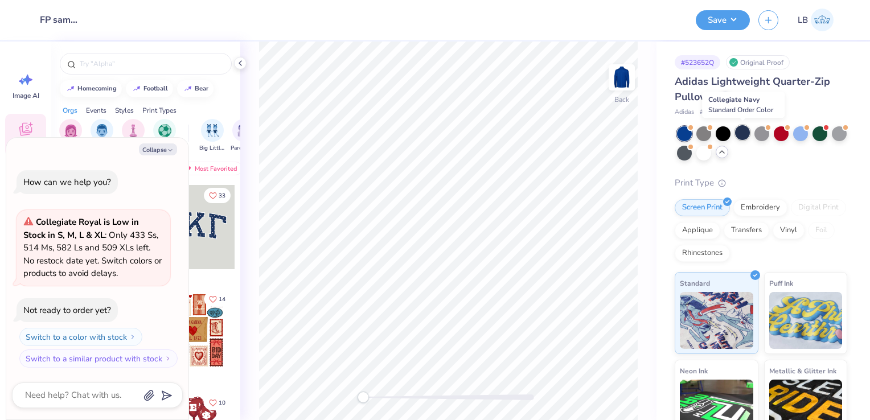
click at [742, 137] on div at bounding box center [742, 132] width 15 height 15
click at [239, 65] on icon at bounding box center [240, 63] width 9 height 9
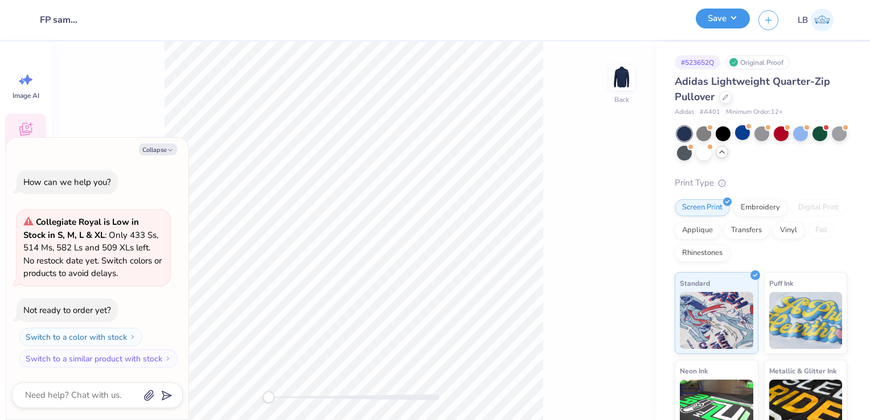
click at [734, 24] on button "Save" at bounding box center [723, 19] width 54 height 20
click at [148, 151] on button "Collapse" at bounding box center [158, 150] width 38 height 12
type textarea "x"
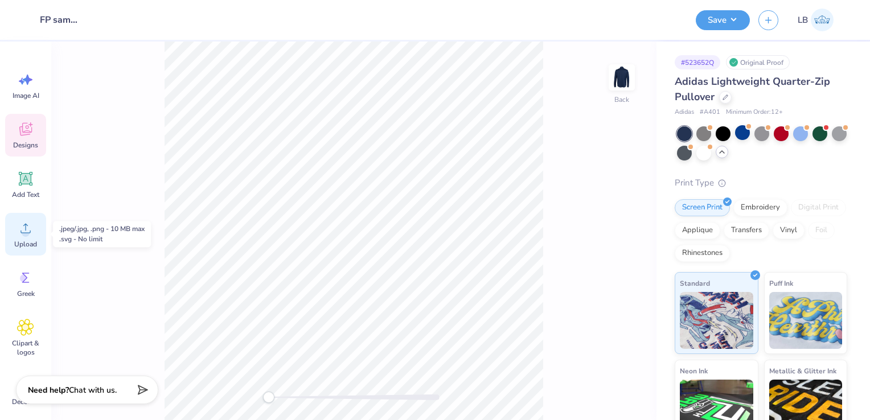
click at [17, 243] on span "Upload" at bounding box center [25, 244] width 23 height 9
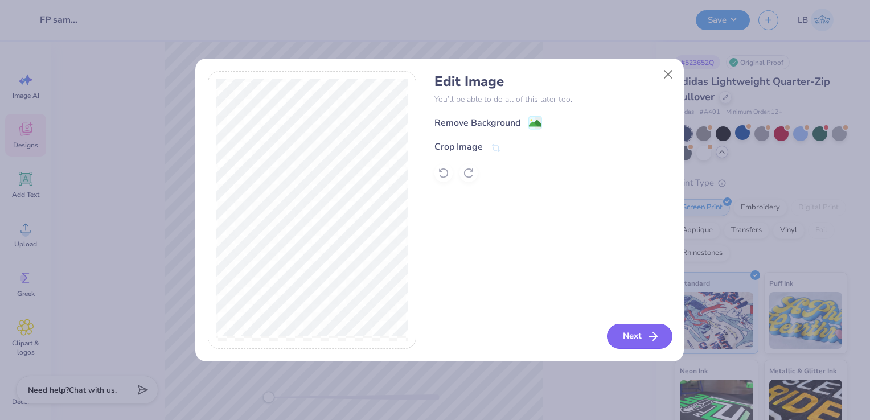
click at [622, 341] on button "Next" at bounding box center [639, 336] width 65 height 25
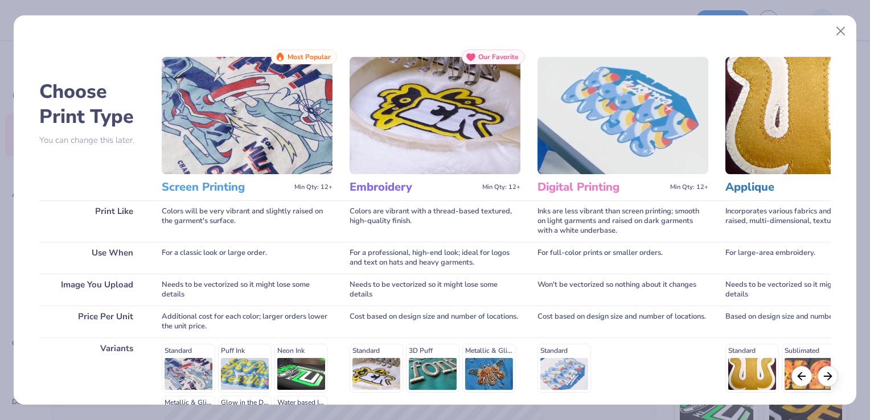
scroll to position [147, 0]
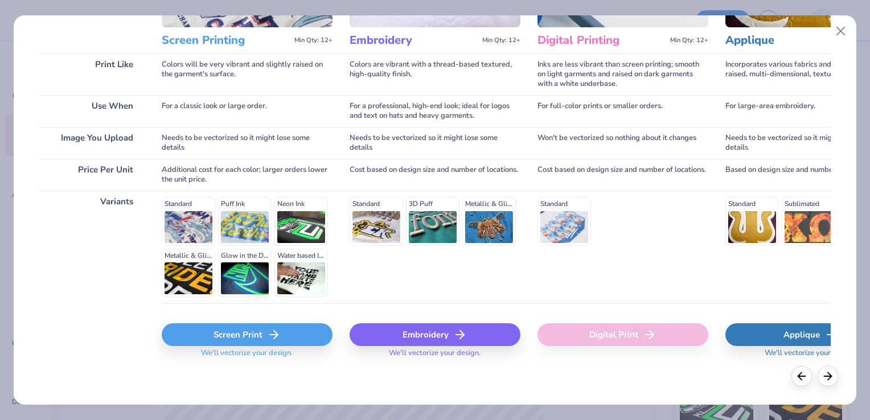
click at [232, 343] on div "Screen Print" at bounding box center [247, 334] width 171 height 23
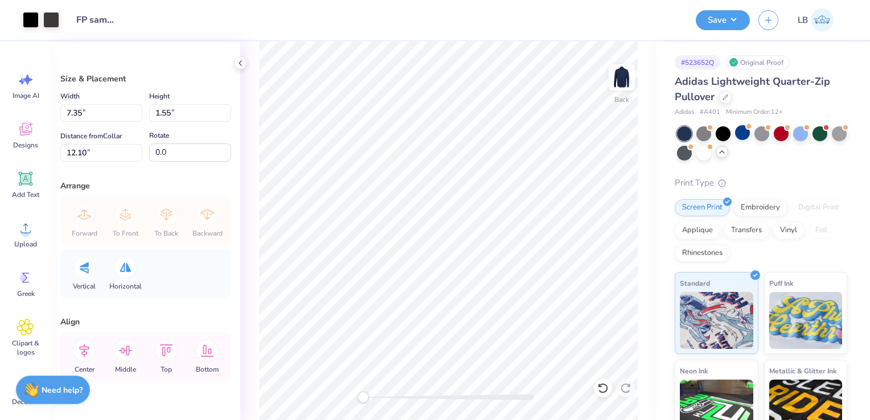
type input "2.95"
type input "0.62"
type input "13.03"
click at [81, 114] on input "2.95" at bounding box center [101, 113] width 82 height 18
type input "2.91"
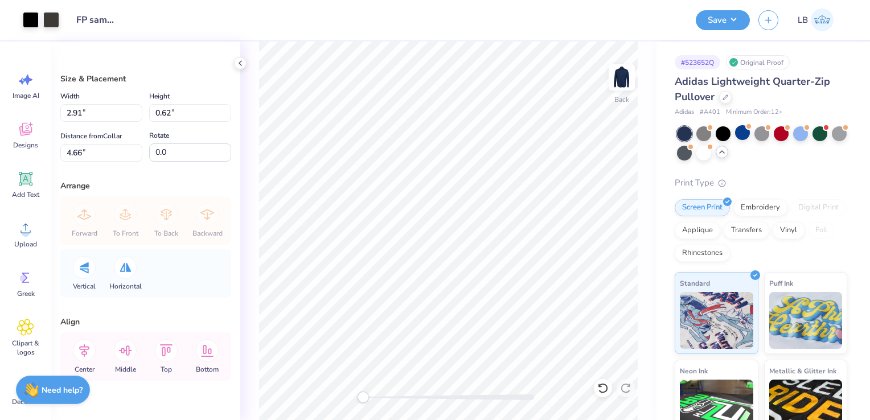
click at [193, 68] on div "Size & Placement Width 2.91 2.91 " Height 0.62 0.62 " Distance from Collar 4.66…" at bounding box center [145, 231] width 189 height 379
type input "0.61"
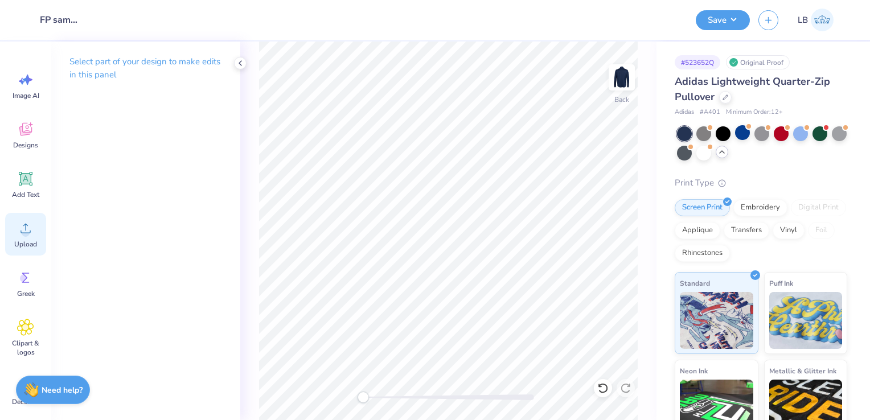
click at [16, 238] on div "Upload" at bounding box center [25, 234] width 41 height 43
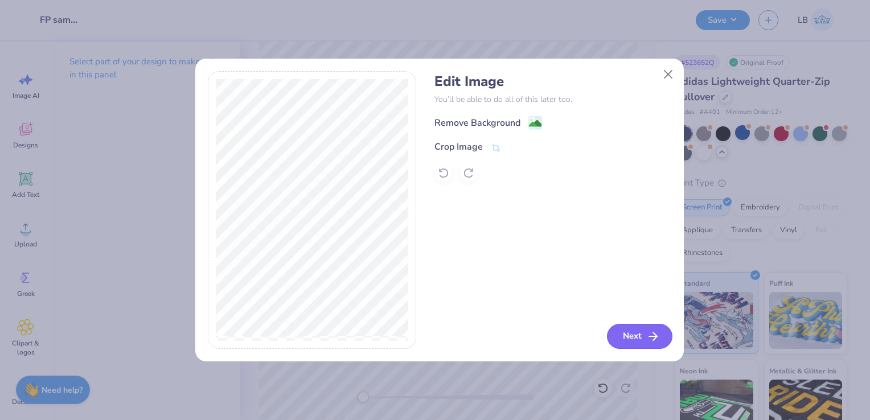
click at [622, 343] on button "Next" at bounding box center [639, 336] width 65 height 25
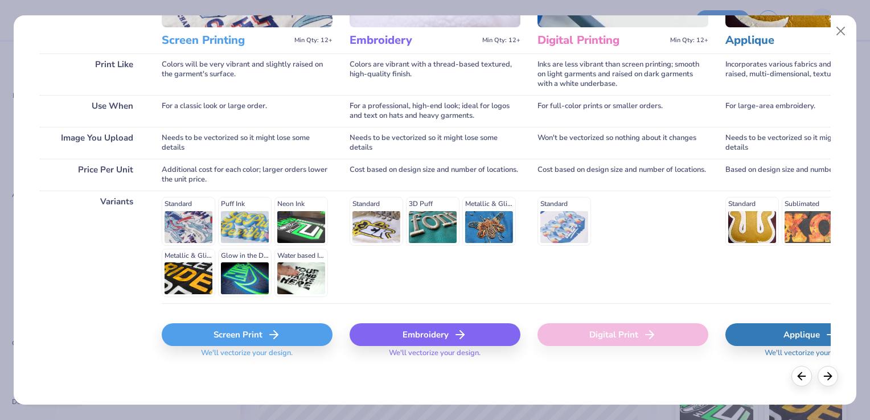
click at [211, 341] on div "Screen Print" at bounding box center [247, 334] width 171 height 23
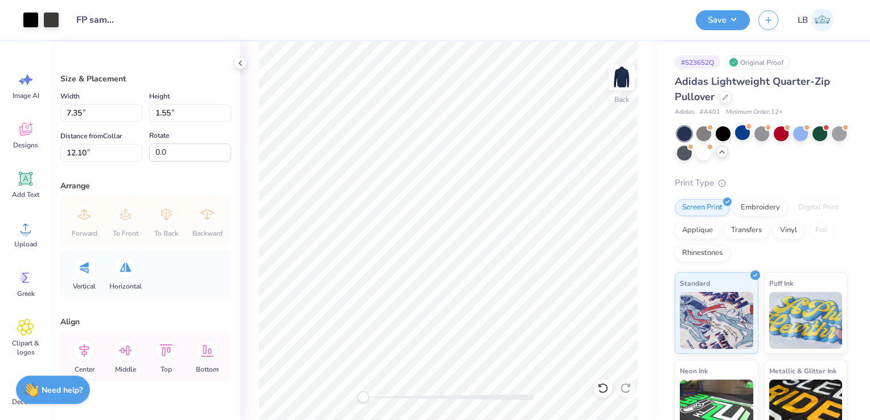
type input "5.66"
type input "1.20"
type input "12.46"
type input "2.95"
type input "0.62"
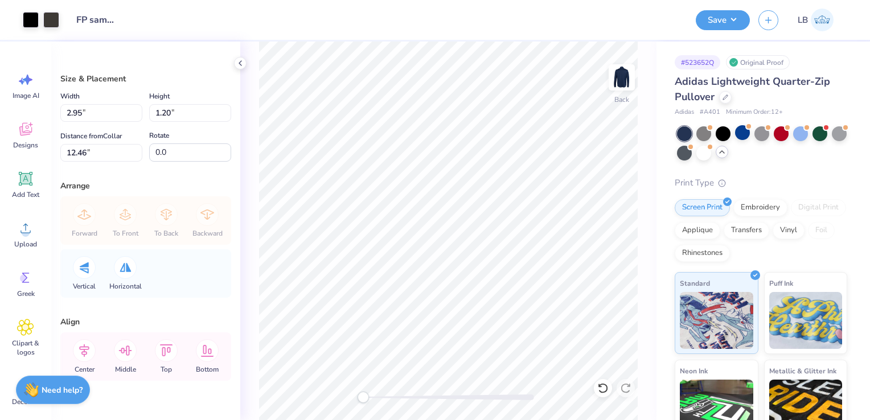
type input "5.45"
type input "2.91"
type input "5.46"
click at [80, 151] on input "5.46" at bounding box center [101, 153] width 82 height 18
click at [69, 153] on input "5.46" at bounding box center [101, 153] width 82 height 18
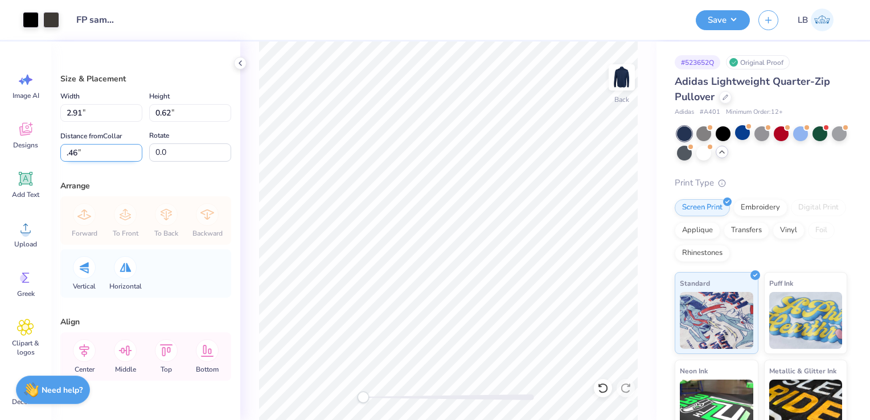
type input "3.46"
click at [101, 155] on input "3.46" at bounding box center [101, 153] width 82 height 18
click at [69, 154] on input "5.46" at bounding box center [101, 153] width 82 height 18
type input "3.46"
click at [187, 115] on input "0.62" at bounding box center [190, 113] width 82 height 18
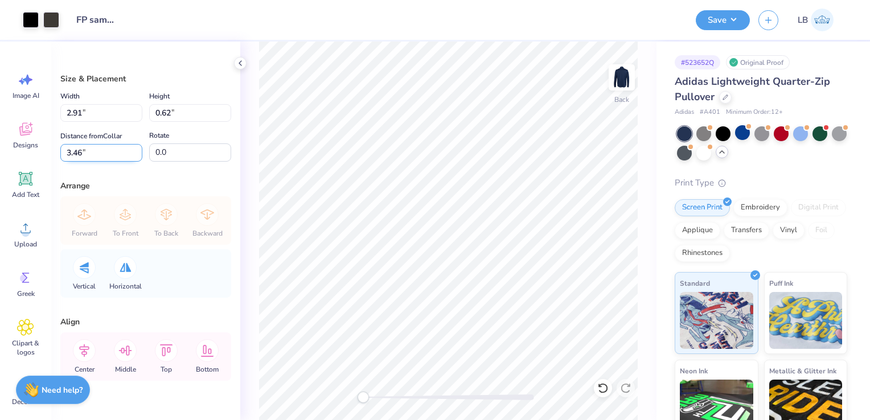
click at [100, 150] on input "3.46" at bounding box center [101, 153] width 82 height 18
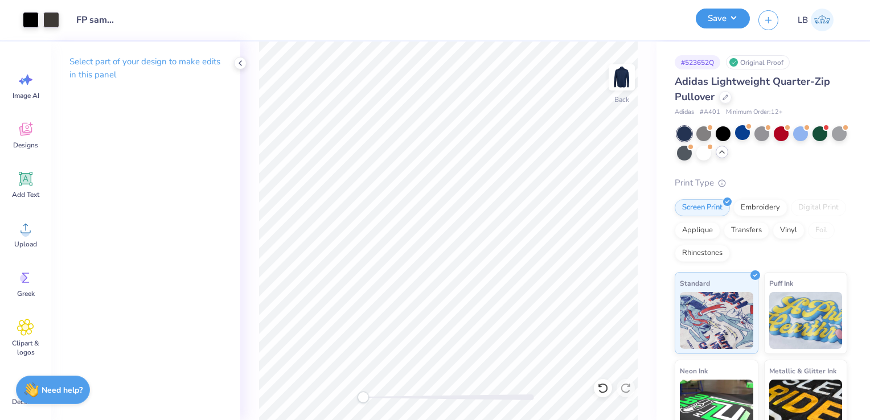
click at [728, 24] on button "Save" at bounding box center [723, 19] width 54 height 20
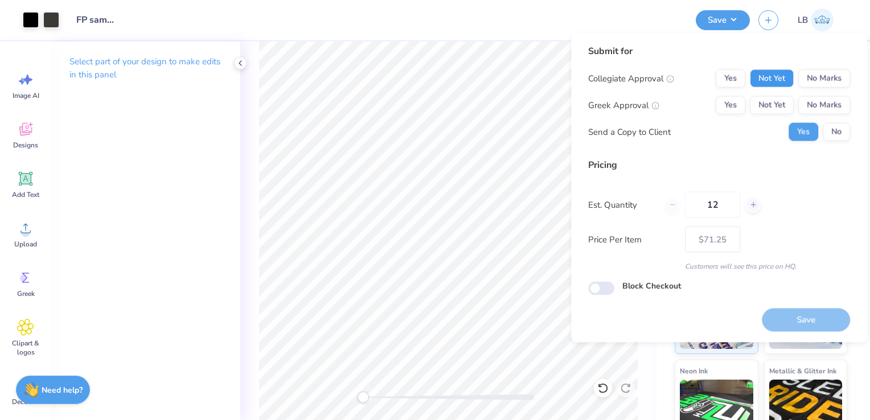
click at [764, 74] on button "Not Yet" at bounding box center [772, 78] width 44 height 18
click at [773, 106] on button "Not Yet" at bounding box center [772, 105] width 44 height 18
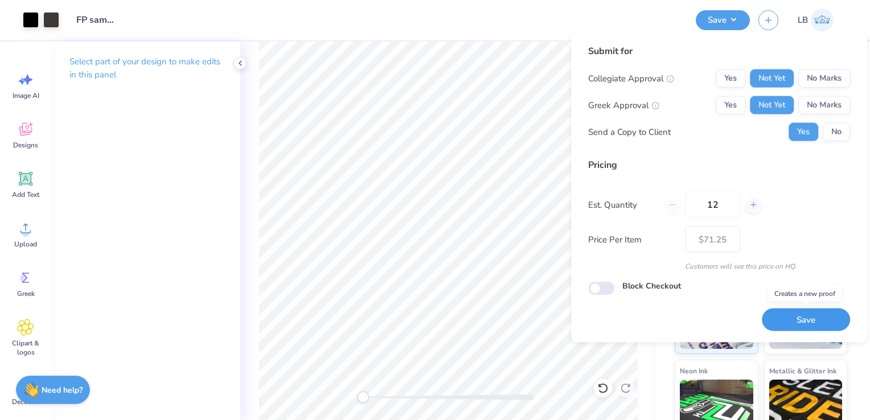
click at [822, 320] on button "Save" at bounding box center [806, 319] width 88 height 23
type input "– –"
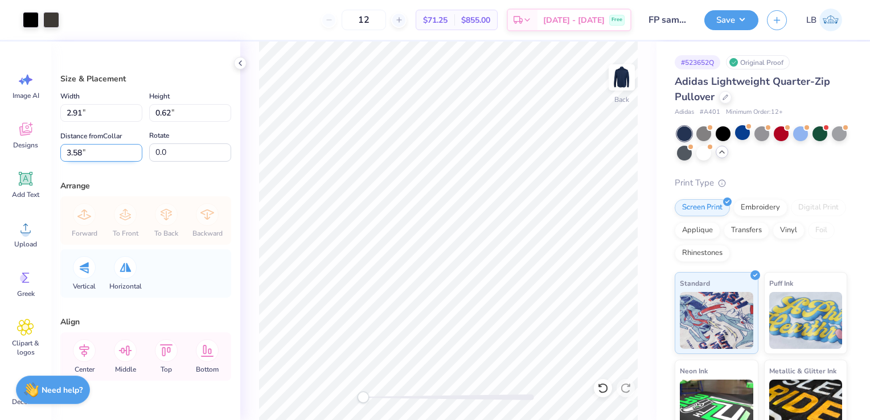
click at [80, 151] on input "3.58" at bounding box center [101, 153] width 82 height 18
type input "3.46"
click at [82, 150] on input "3.58" at bounding box center [101, 153] width 82 height 18
type input "3.46"
click at [120, 108] on input "2.91" at bounding box center [101, 113] width 82 height 18
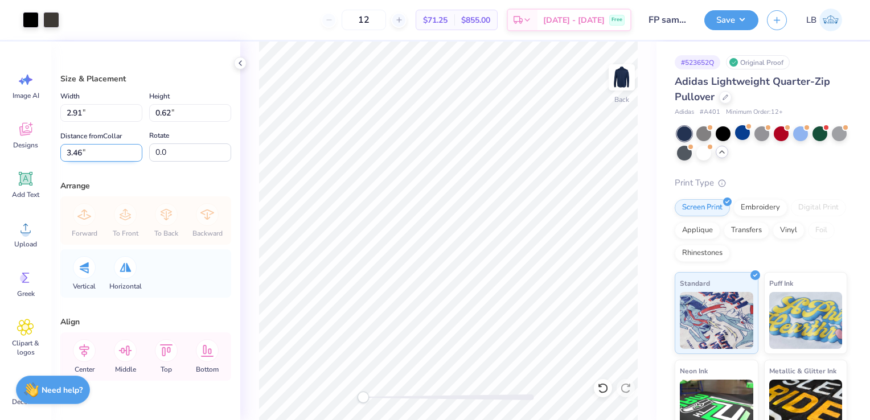
click at [78, 150] on input "3.46" at bounding box center [101, 153] width 82 height 18
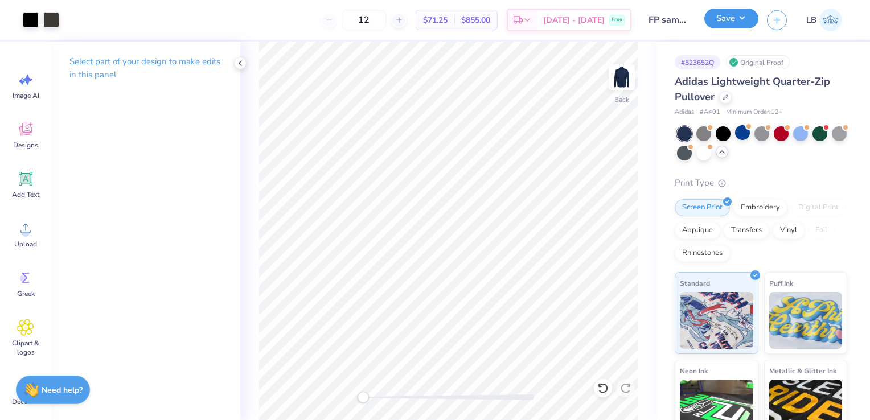
click at [733, 21] on button "Save" at bounding box center [732, 19] width 54 height 20
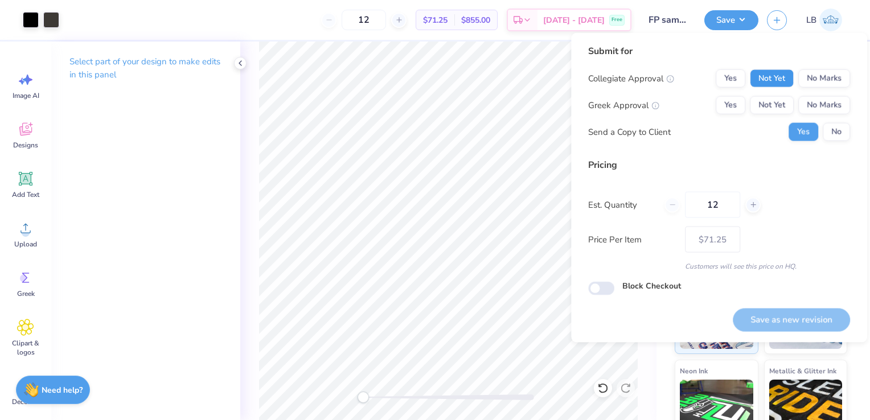
click at [767, 79] on button "Not Yet" at bounding box center [772, 78] width 44 height 18
click at [772, 108] on button "Not Yet" at bounding box center [772, 105] width 44 height 18
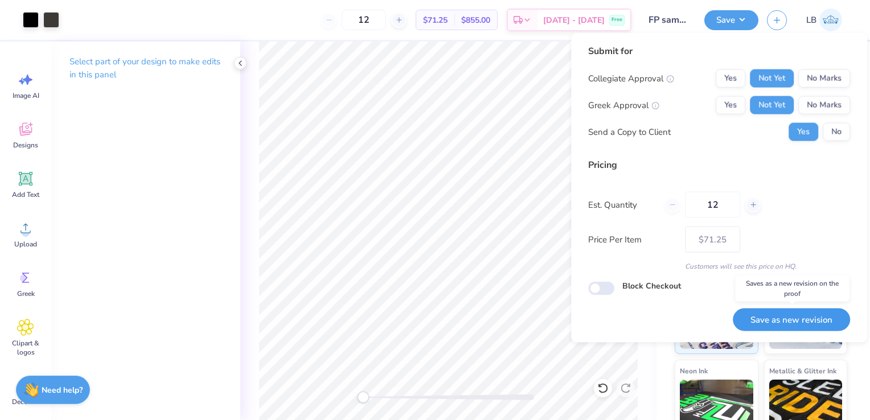
click at [793, 321] on button "Save as new revision" at bounding box center [791, 319] width 117 height 23
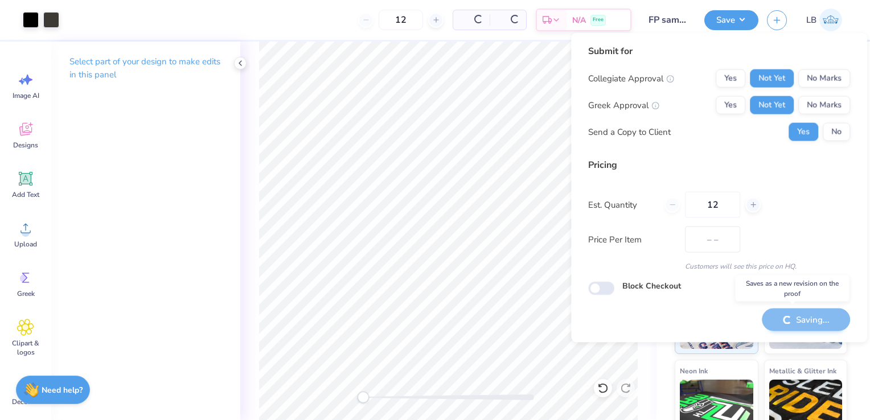
type input "$71.25"
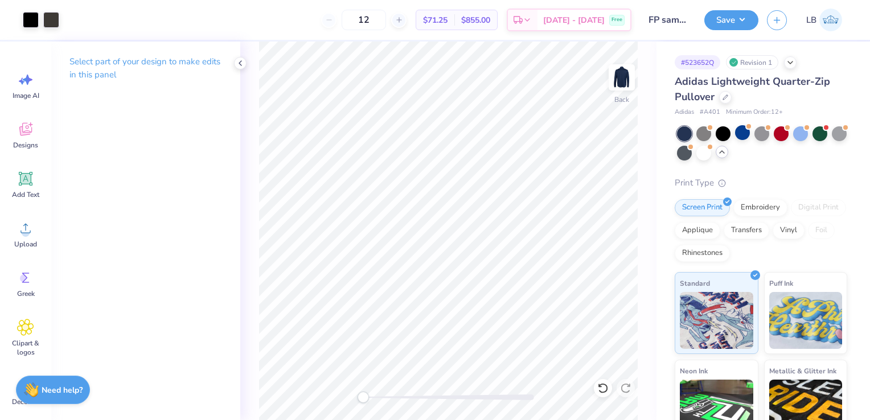
click at [188, 135] on div "Select part of your design to make edits in this panel" at bounding box center [145, 231] width 189 height 379
